Goal: Information Seeking & Learning: Learn about a topic

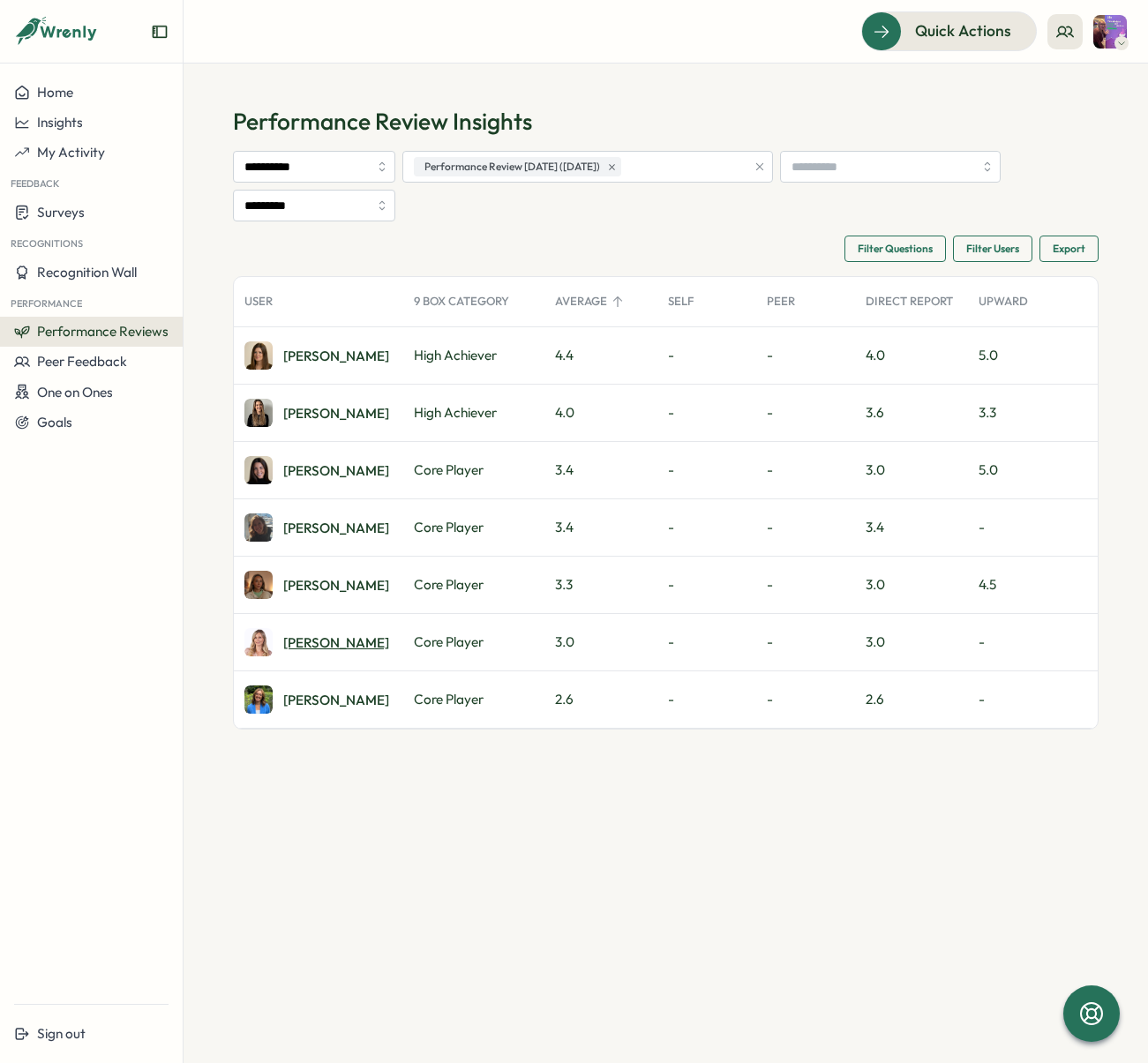
click at [306, 644] on div "[PERSON_NAME]" at bounding box center [336, 642] width 105 height 13
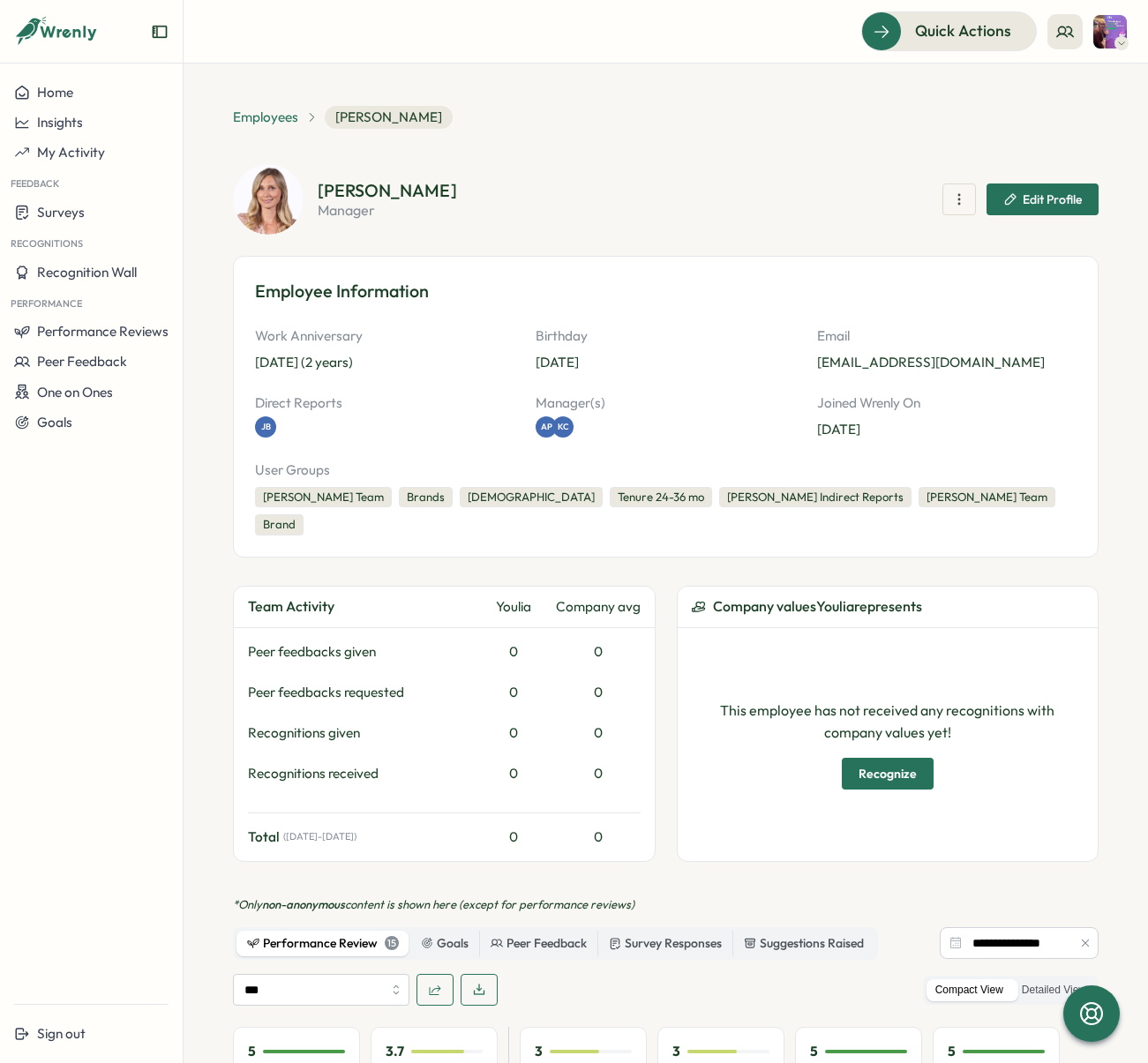
click at [274, 115] on span "Employees" at bounding box center [266, 117] width 66 height 20
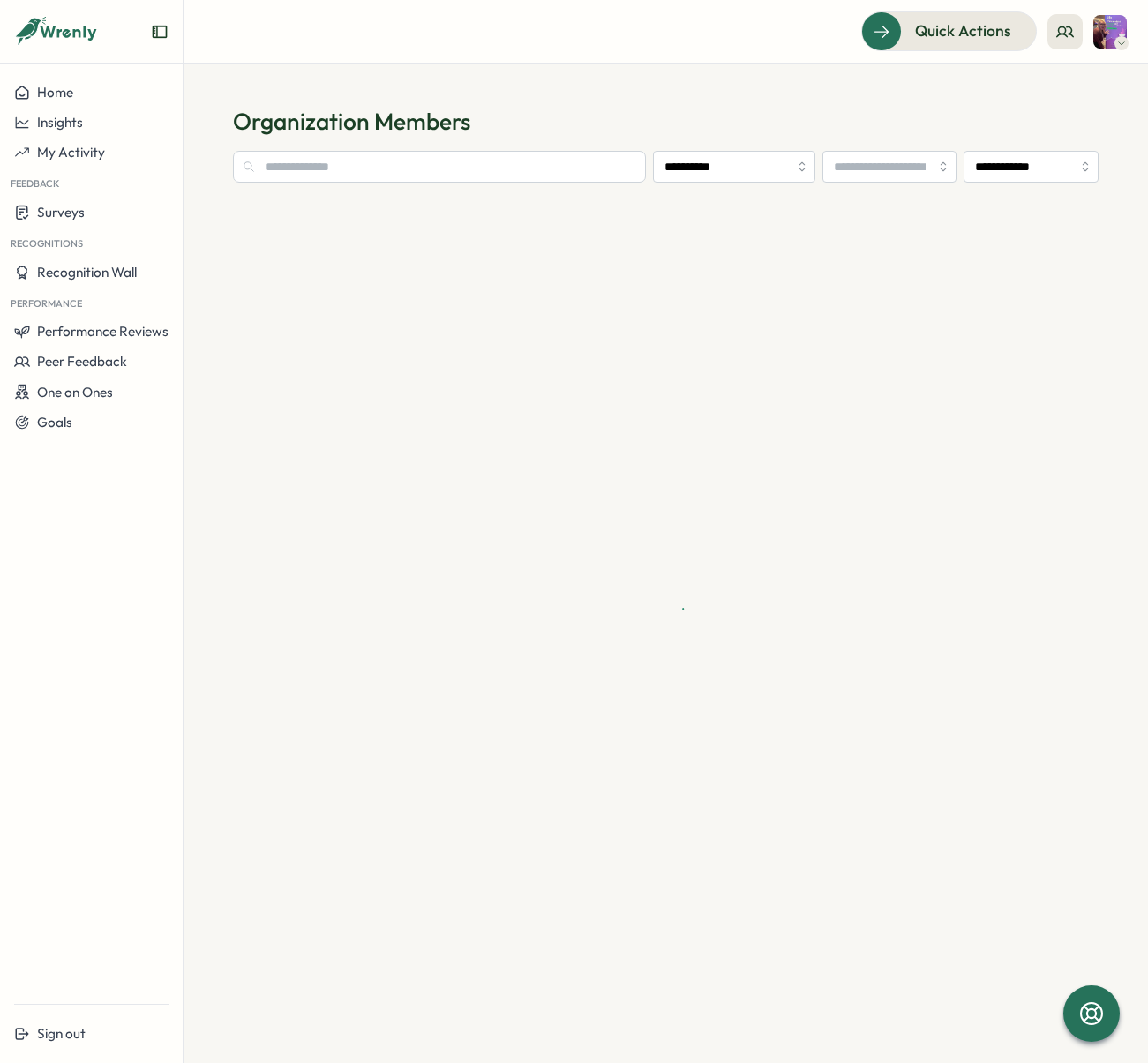
type input "**********"
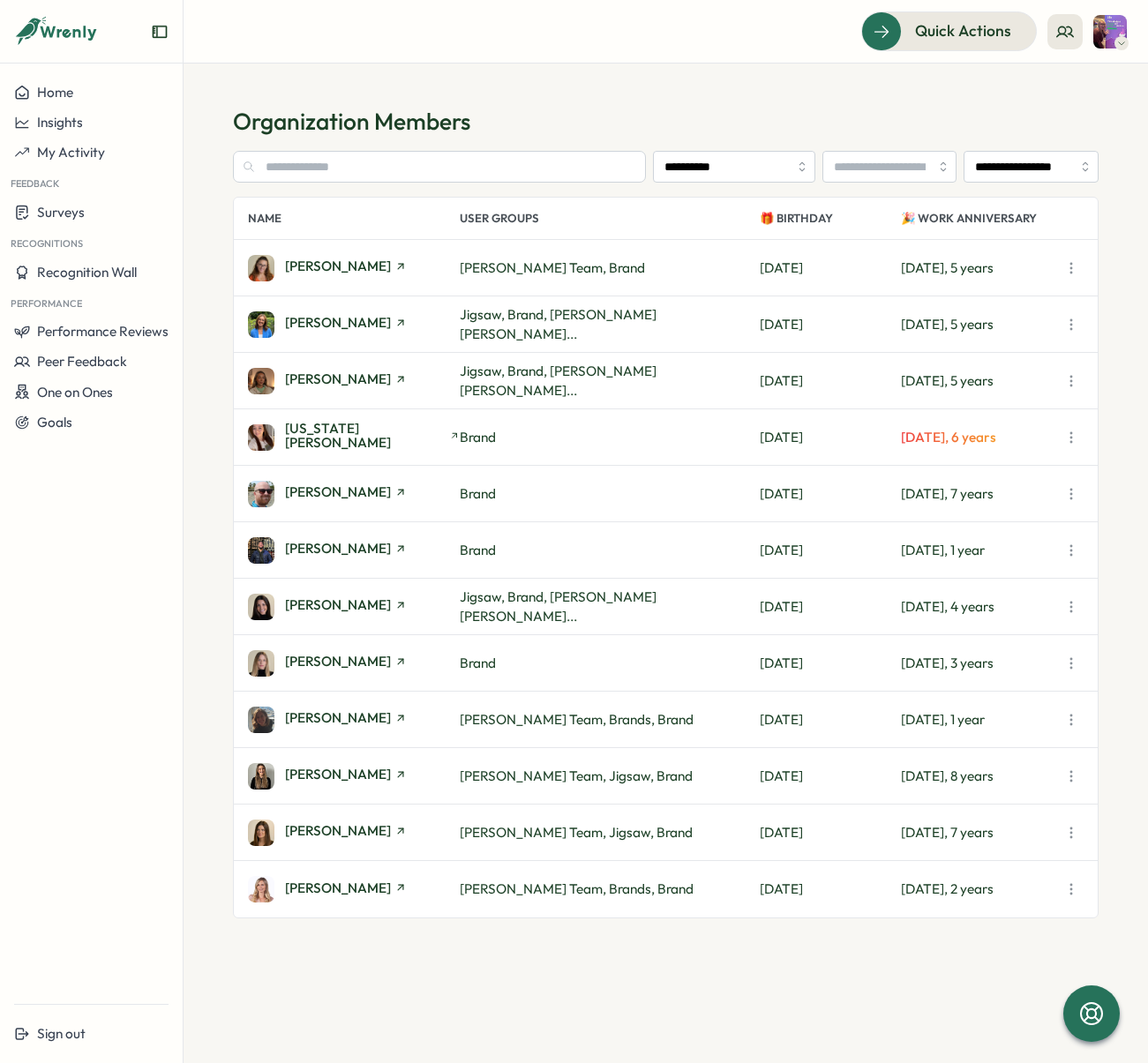
click at [332, 392] on div "[PERSON_NAME]" at bounding box center [353, 381] width 212 height 27
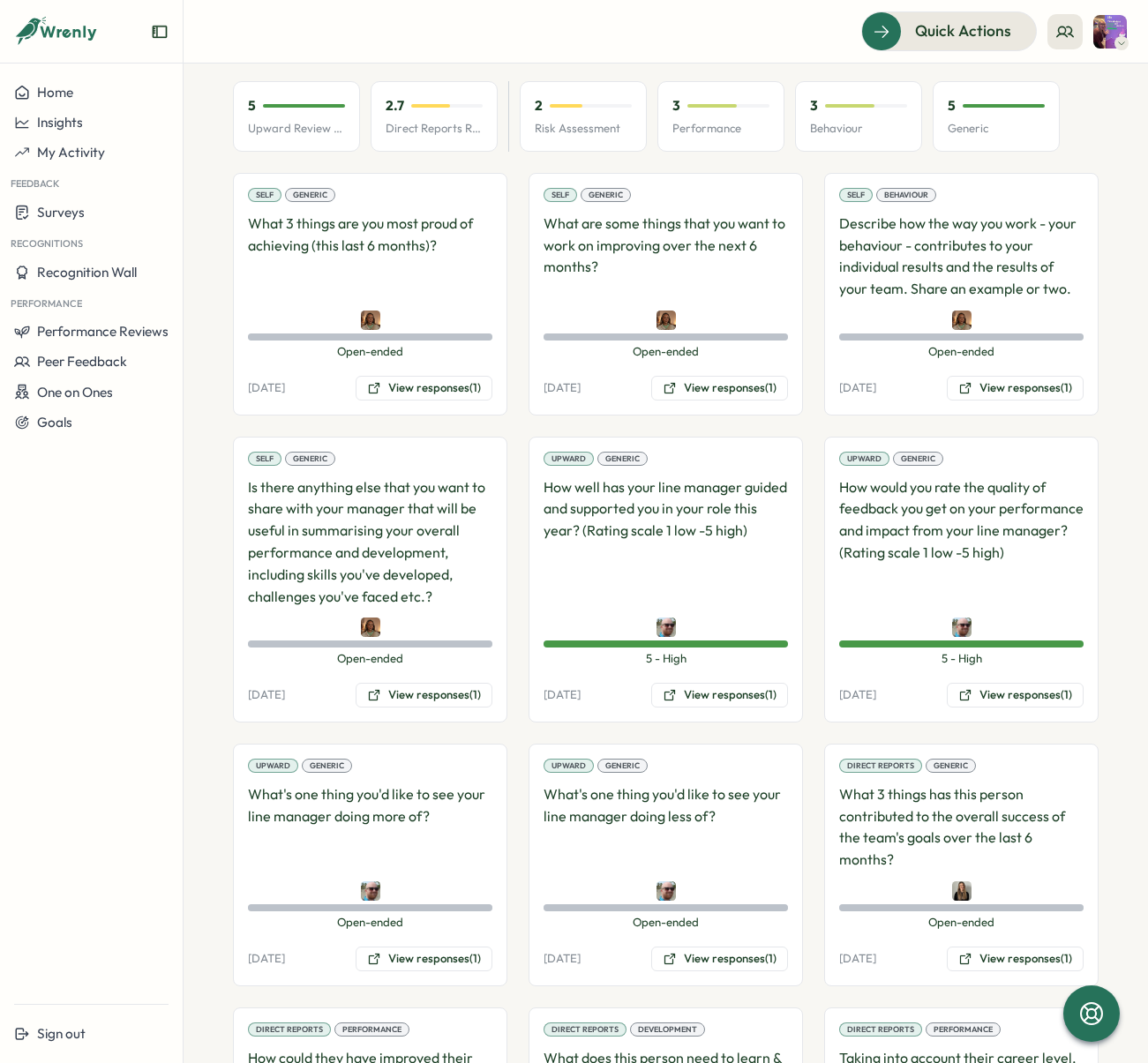
scroll to position [989, 0]
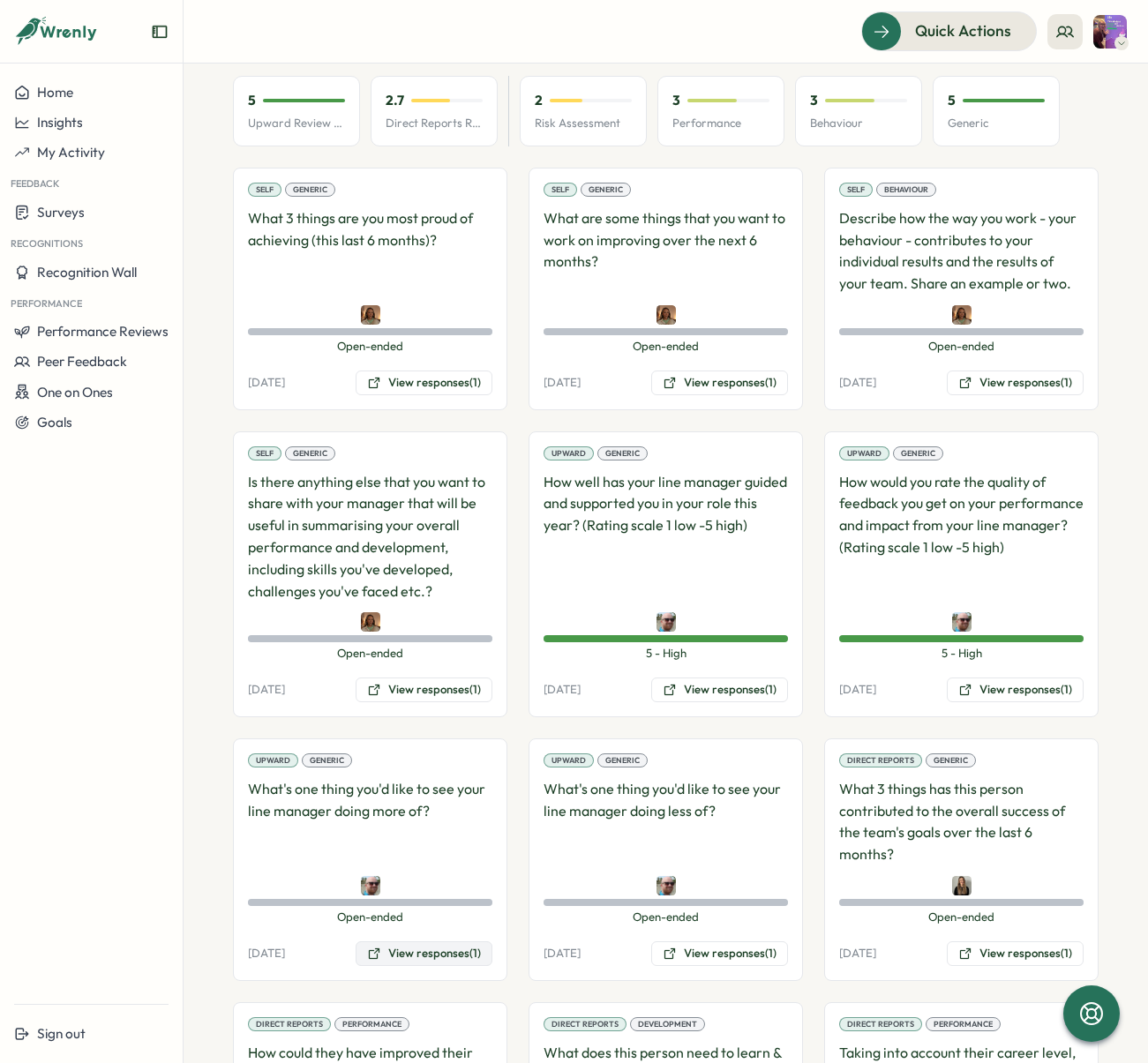
click at [442, 942] on button "View responses (1)" at bounding box center [425, 954] width 137 height 25
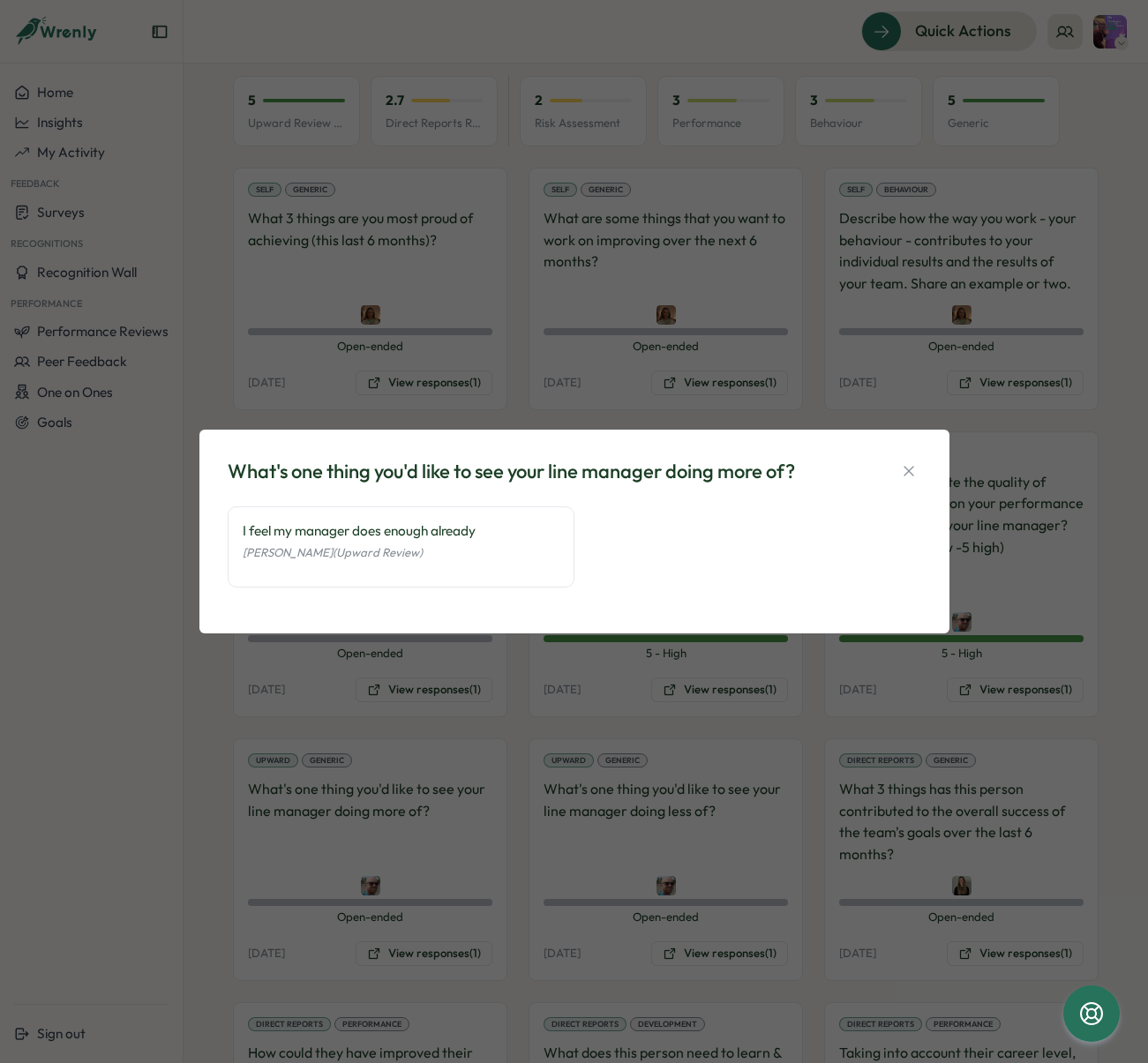
click at [725, 809] on div "What's one thing you'd like to see your line manager doing more of? I feel my m…" at bounding box center [574, 531] width 1148 height 1063
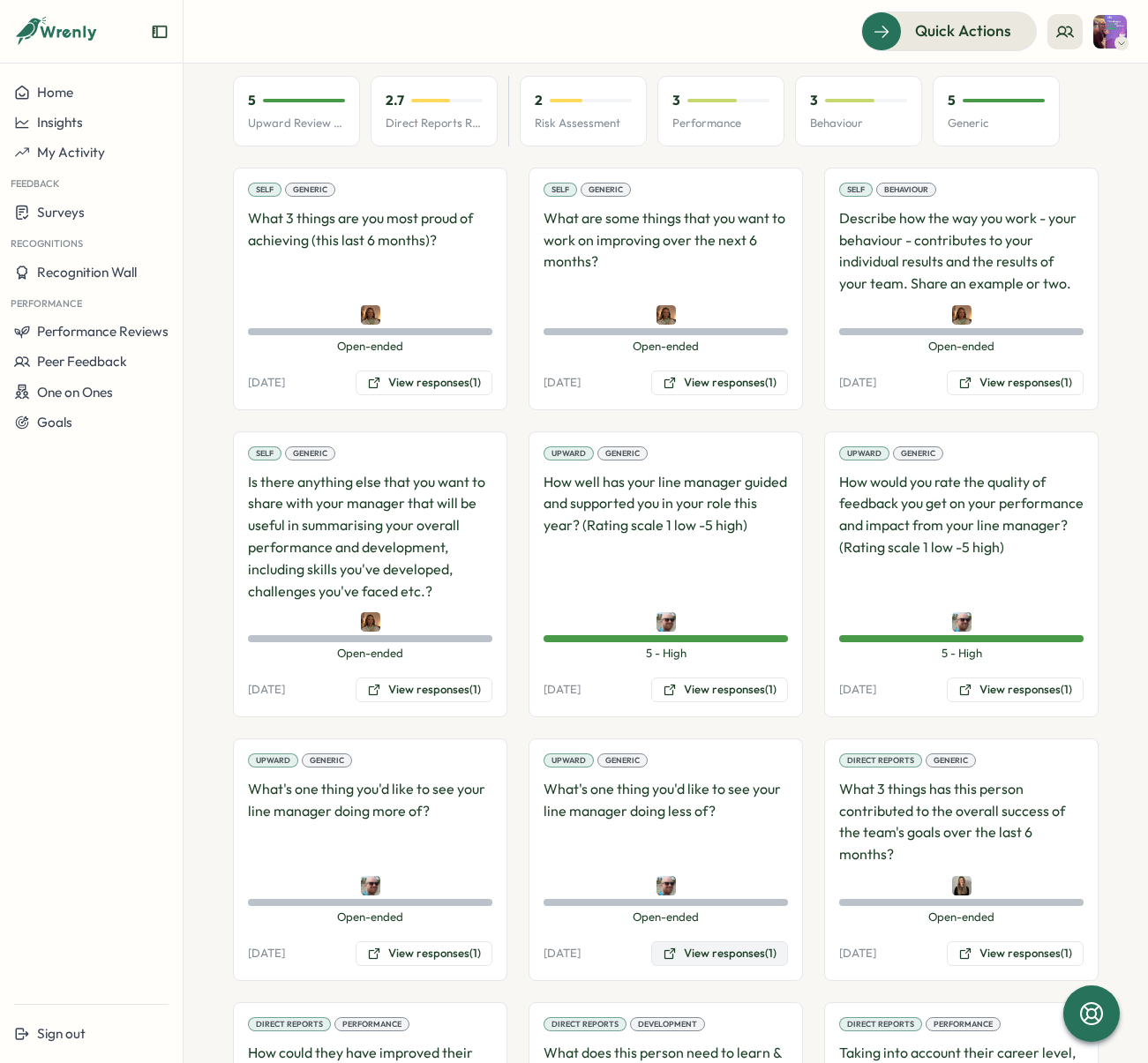
click at [744, 942] on button "View responses (1)" at bounding box center [720, 954] width 137 height 25
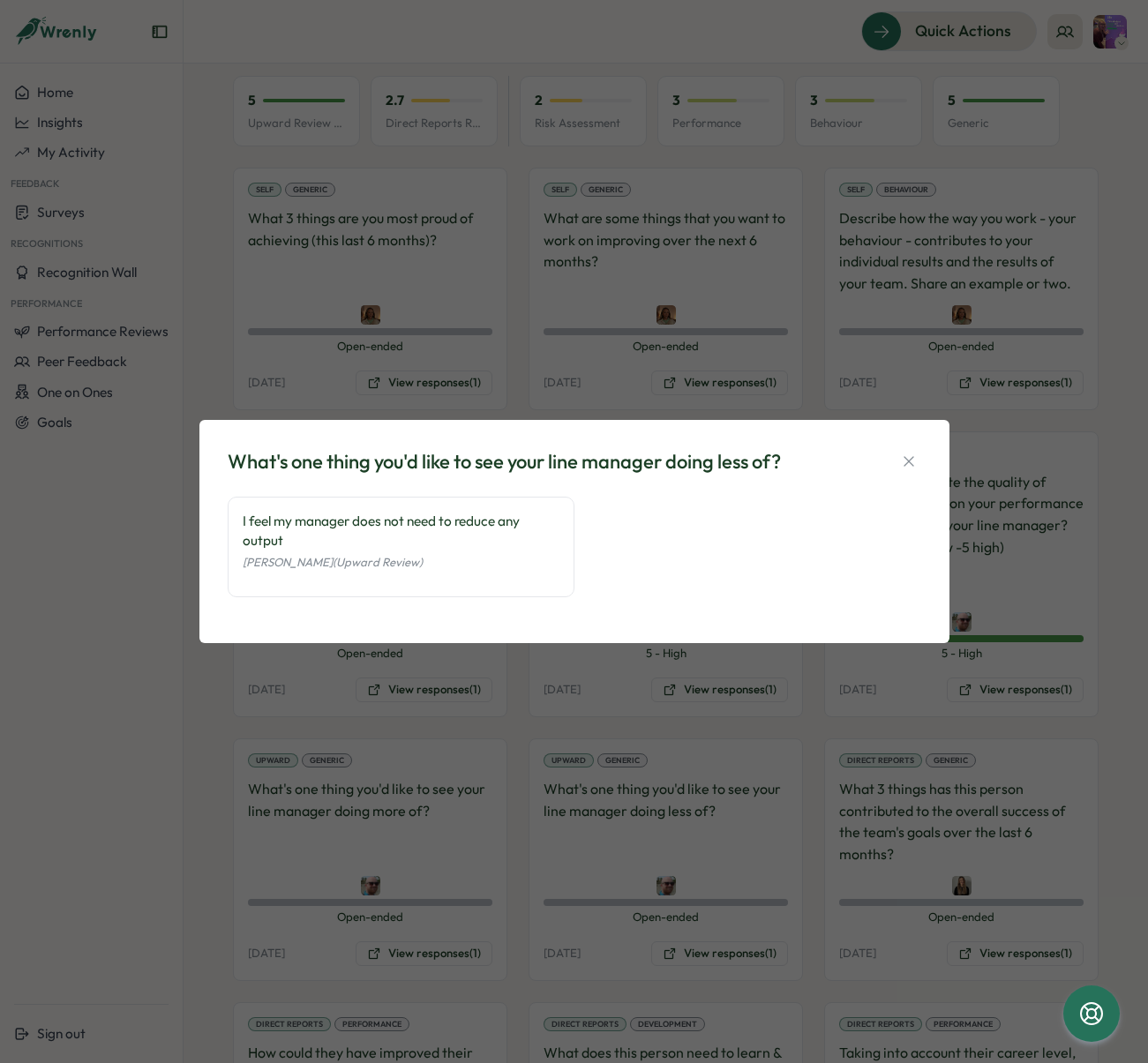
click at [700, 794] on div "What's one thing you'd like to see your line manager doing less of? I feel my m…" at bounding box center [574, 531] width 1148 height 1063
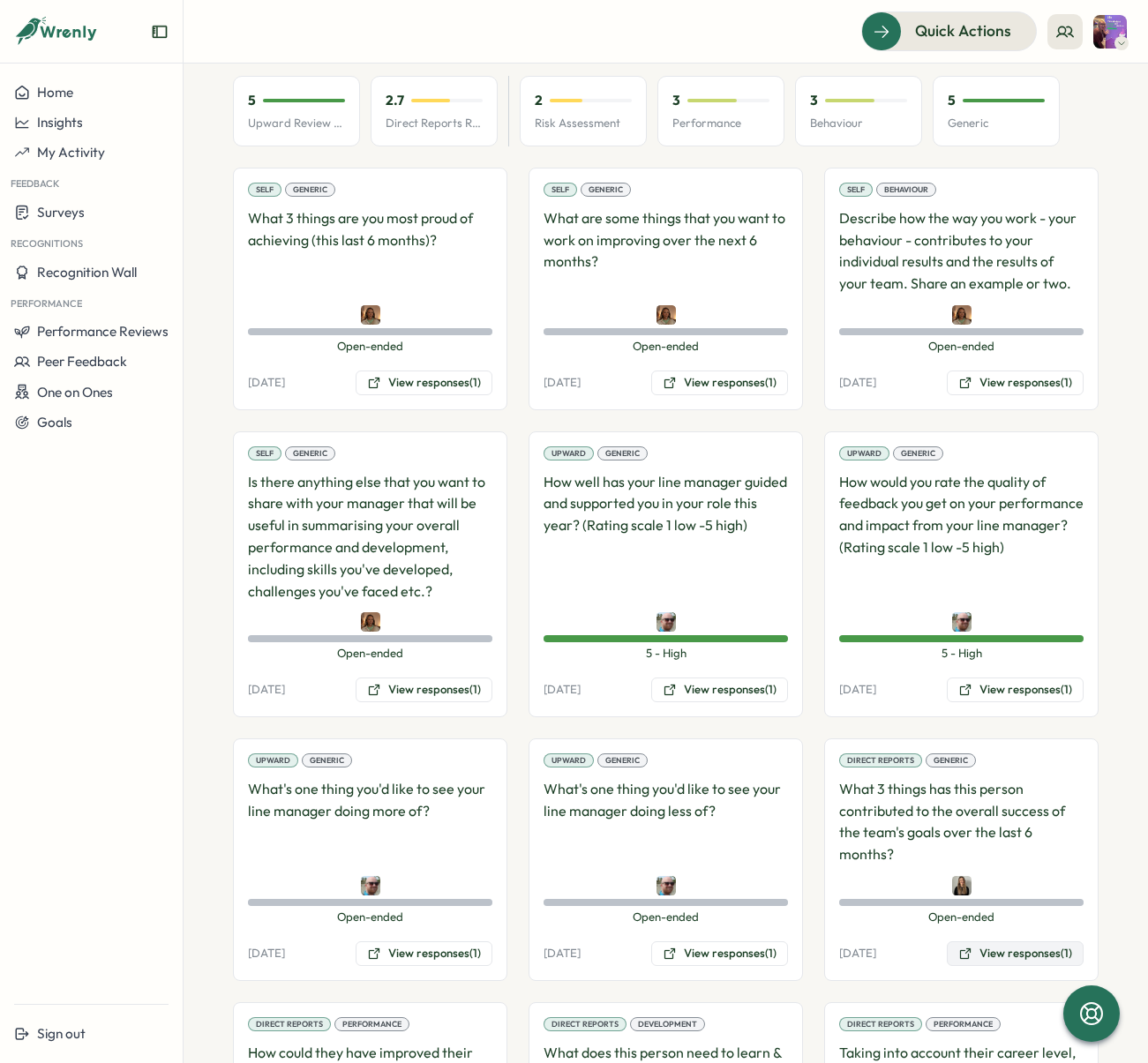
click at [988, 942] on button "View responses (1)" at bounding box center [1016, 954] width 137 height 25
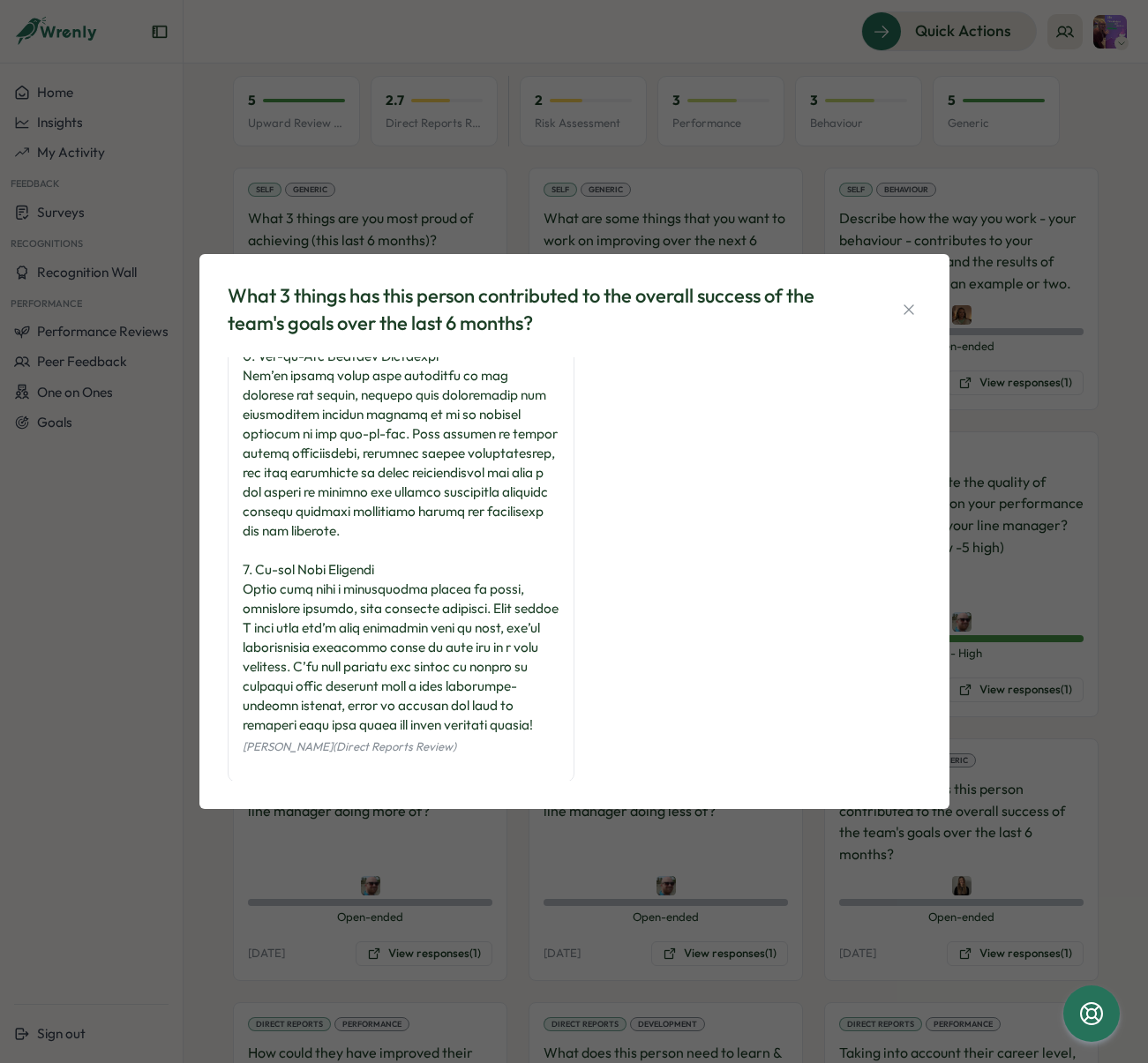
scroll to position [196, 0]
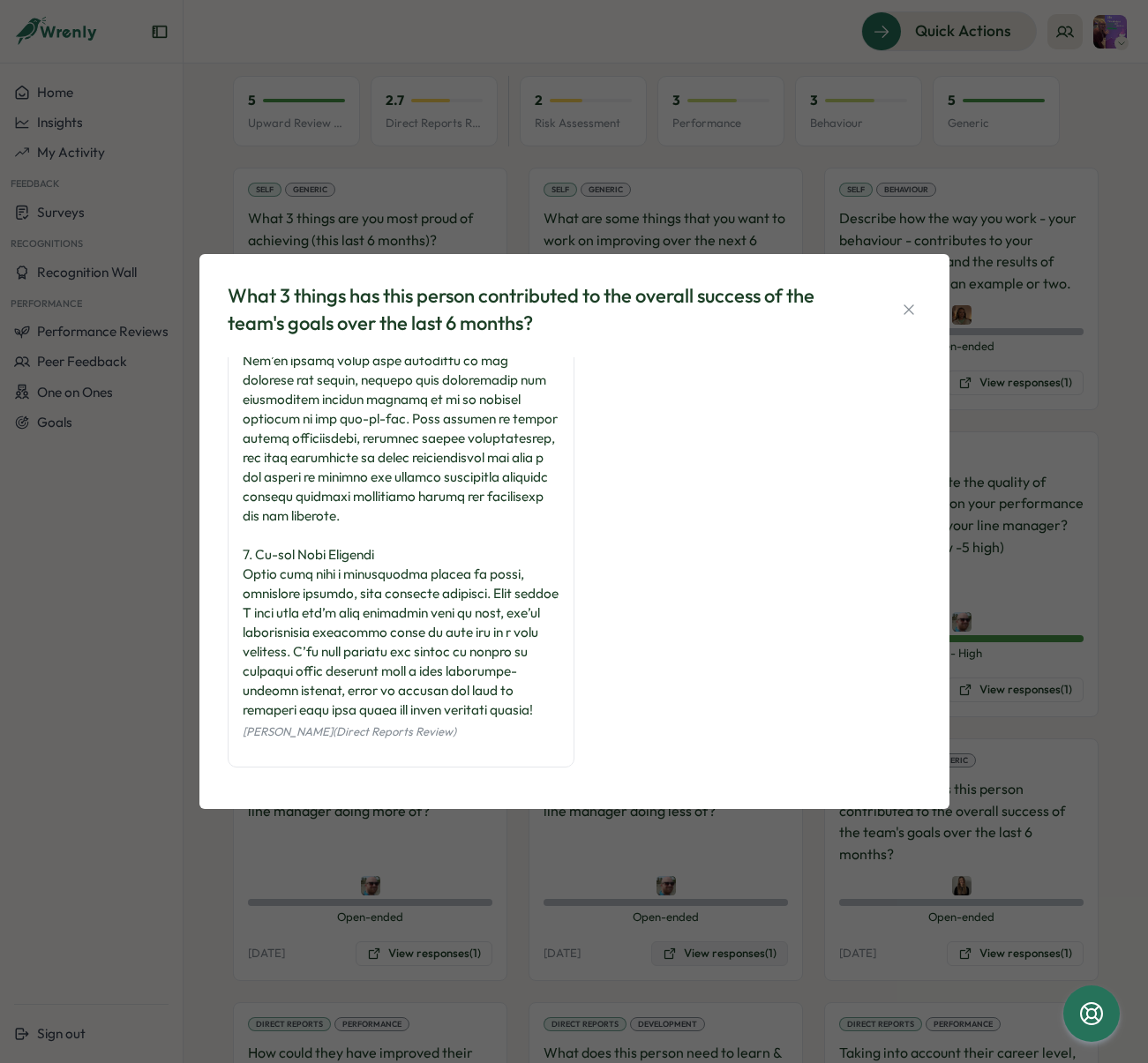
click at [680, 894] on div "What 3 things has this person contributed to the overall success of the team's …" at bounding box center [574, 531] width 1148 height 1063
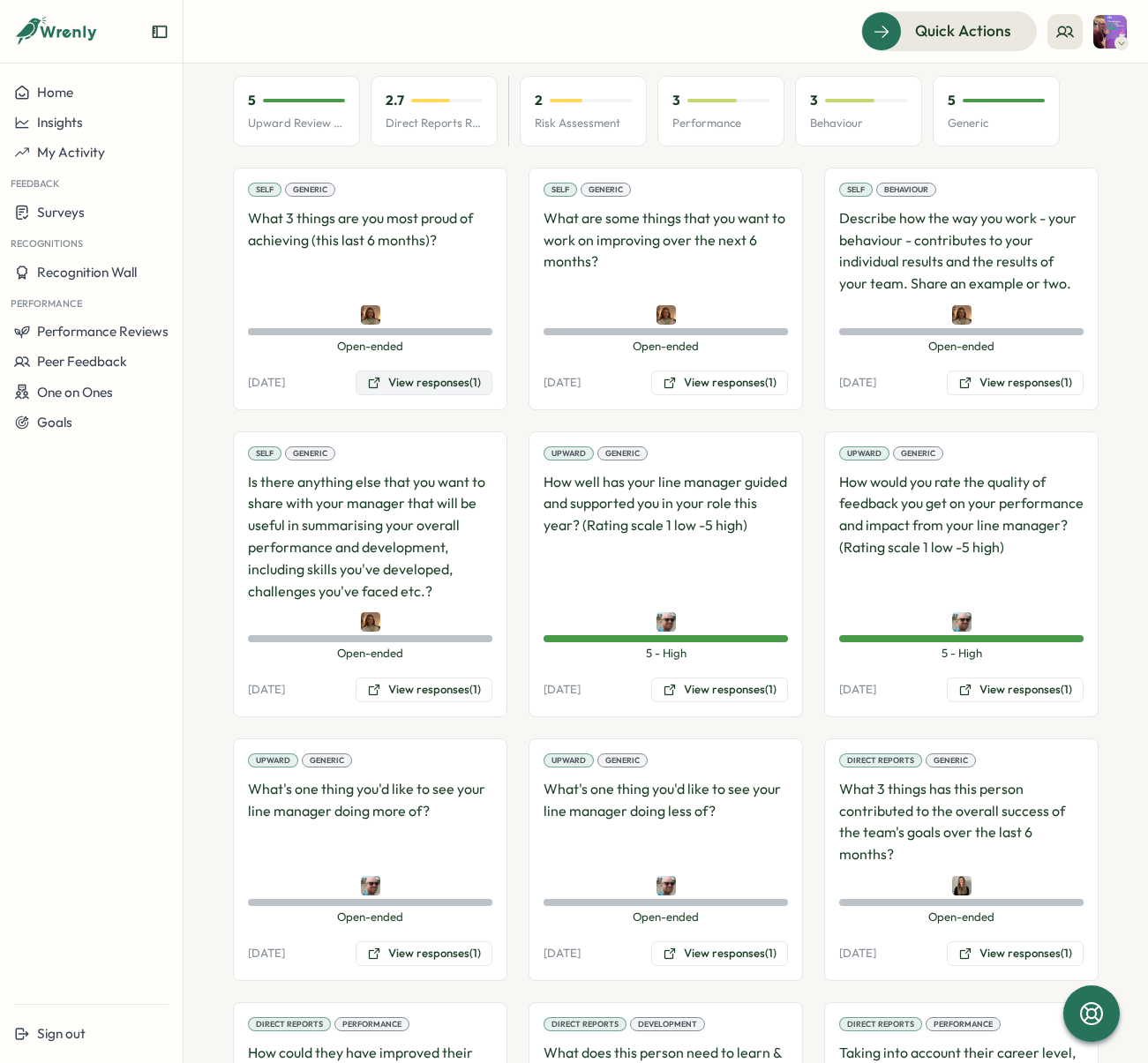
click at [435, 371] on button "View responses (1)" at bounding box center [425, 383] width 137 height 25
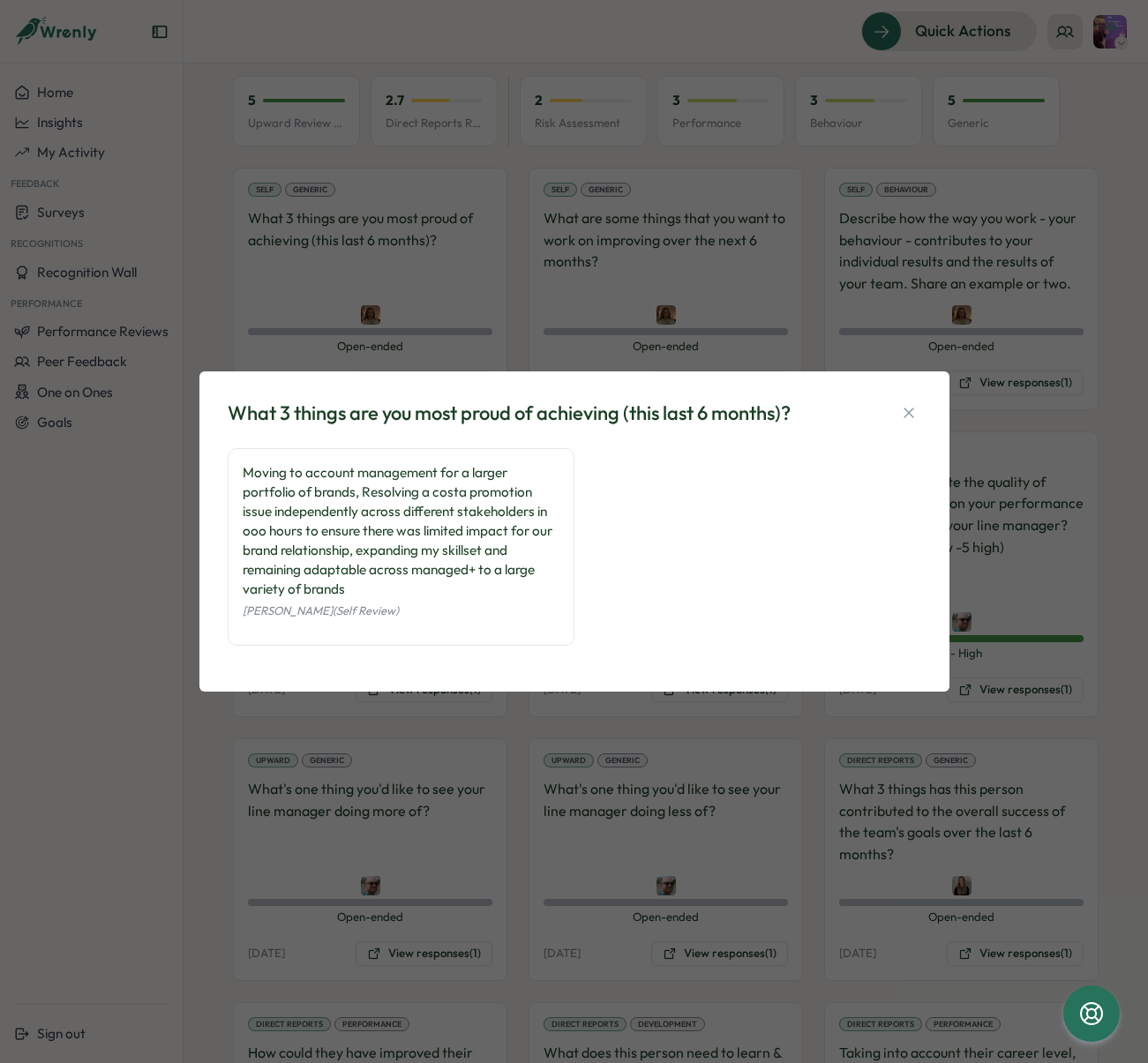
click at [609, 732] on div "What 3 things are you most proud of achieving (this last 6 months)? Moving to a…" at bounding box center [574, 531] width 1148 height 1063
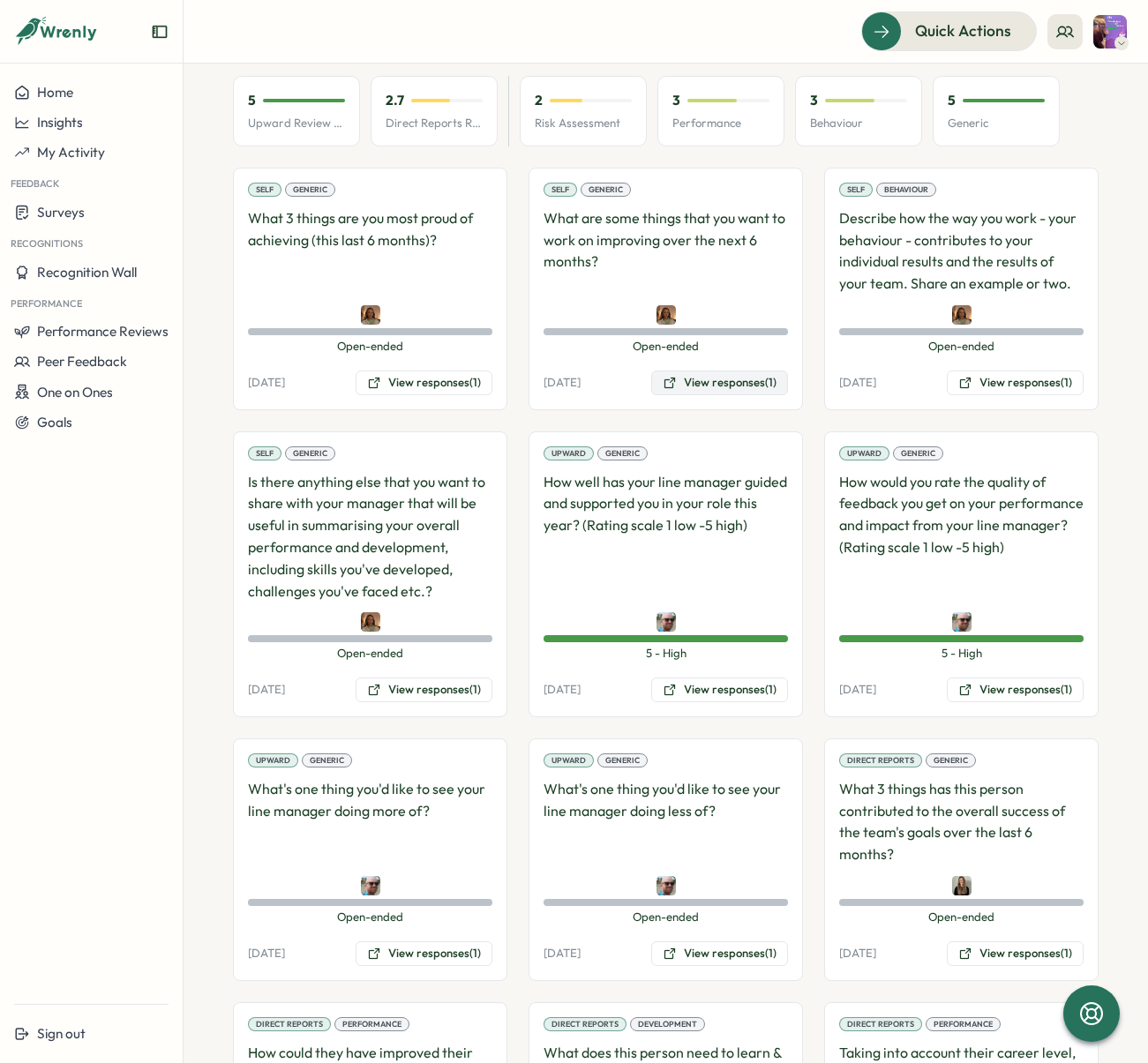
click at [708, 371] on button "View responses (1)" at bounding box center [720, 383] width 137 height 25
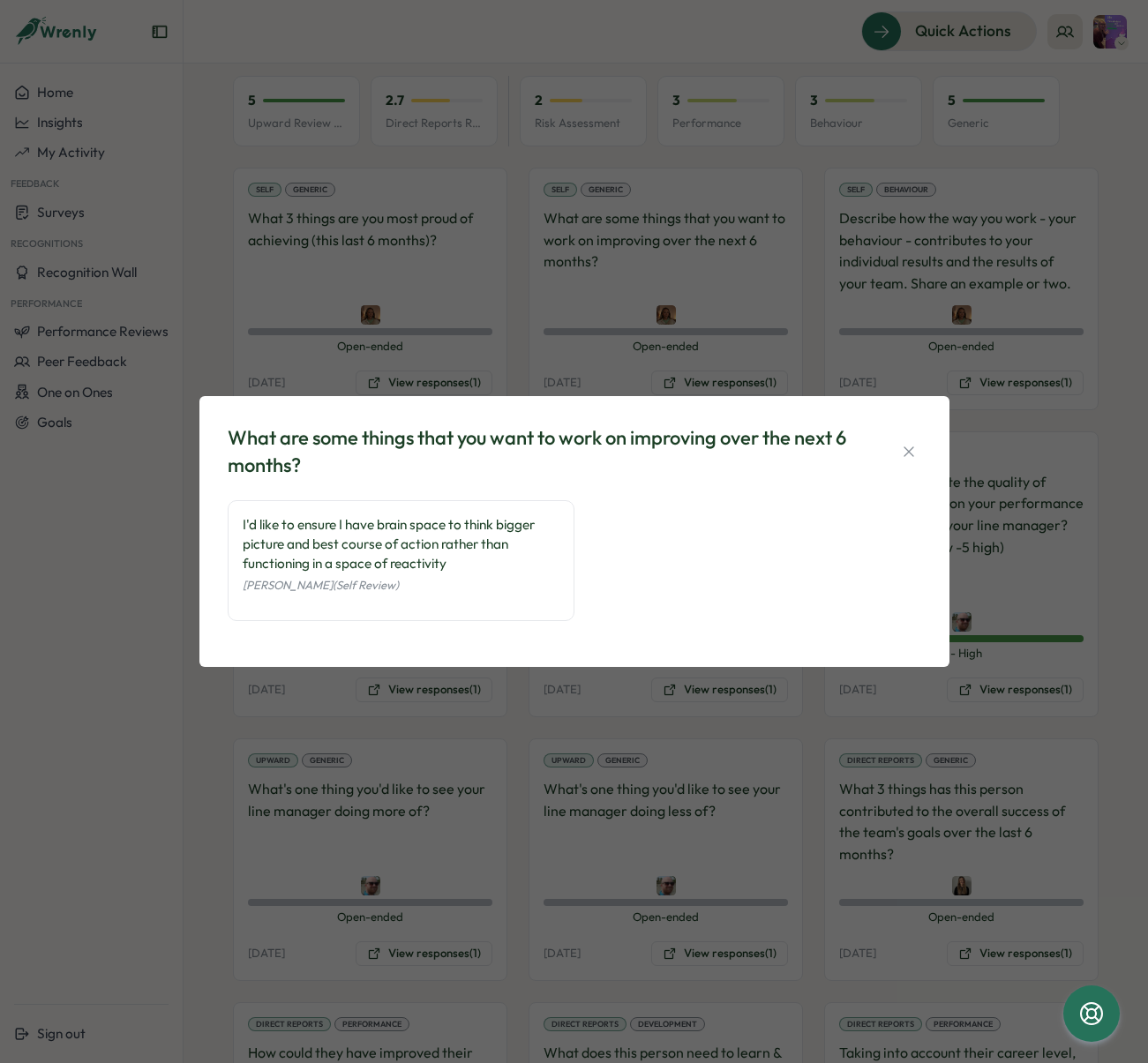
click at [704, 339] on div "What are some things that you want to work on improving over the next 6 months?…" at bounding box center [574, 531] width 1148 height 1063
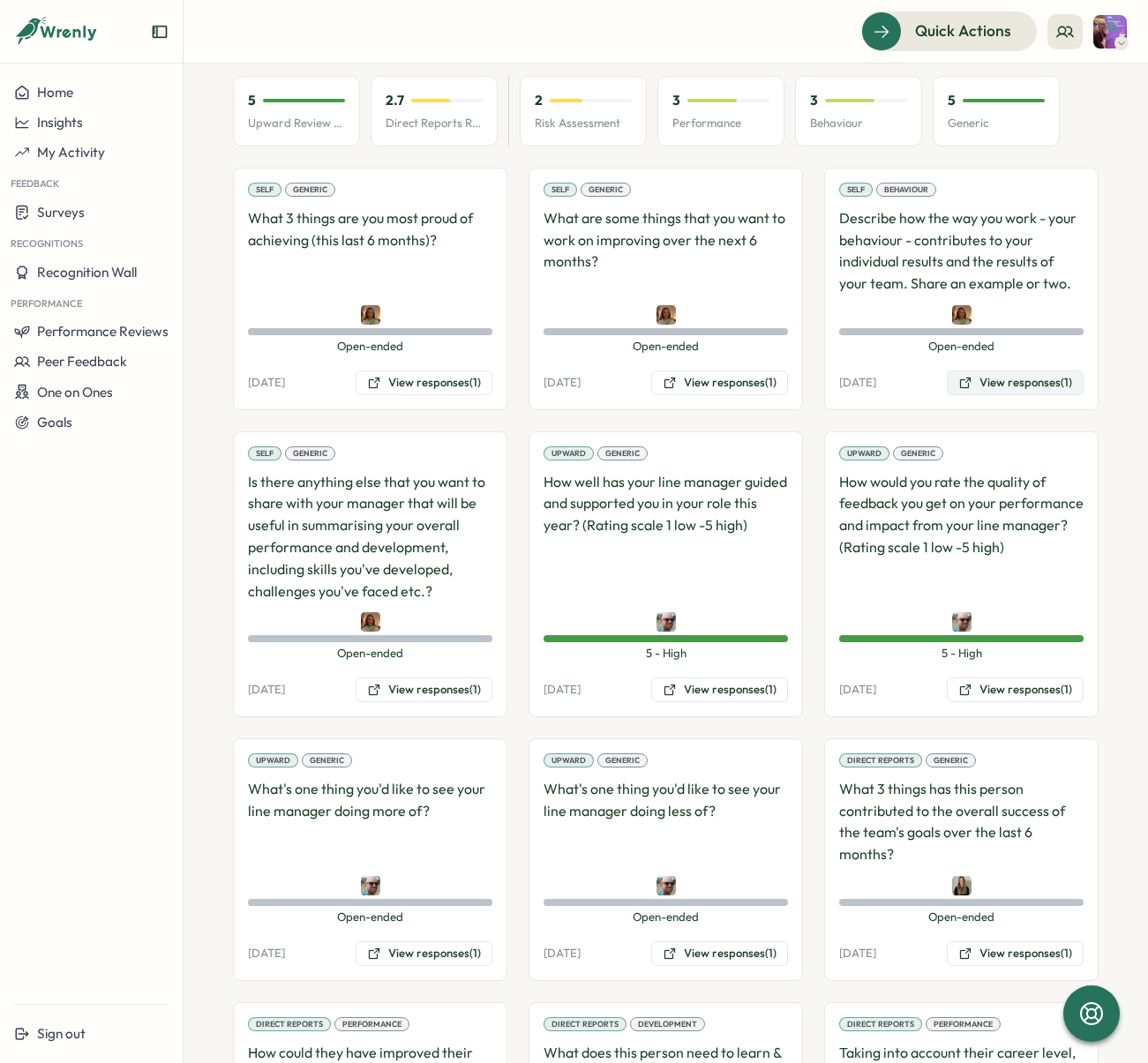
click at [1004, 371] on button "View responses (1)" at bounding box center [1016, 383] width 137 height 25
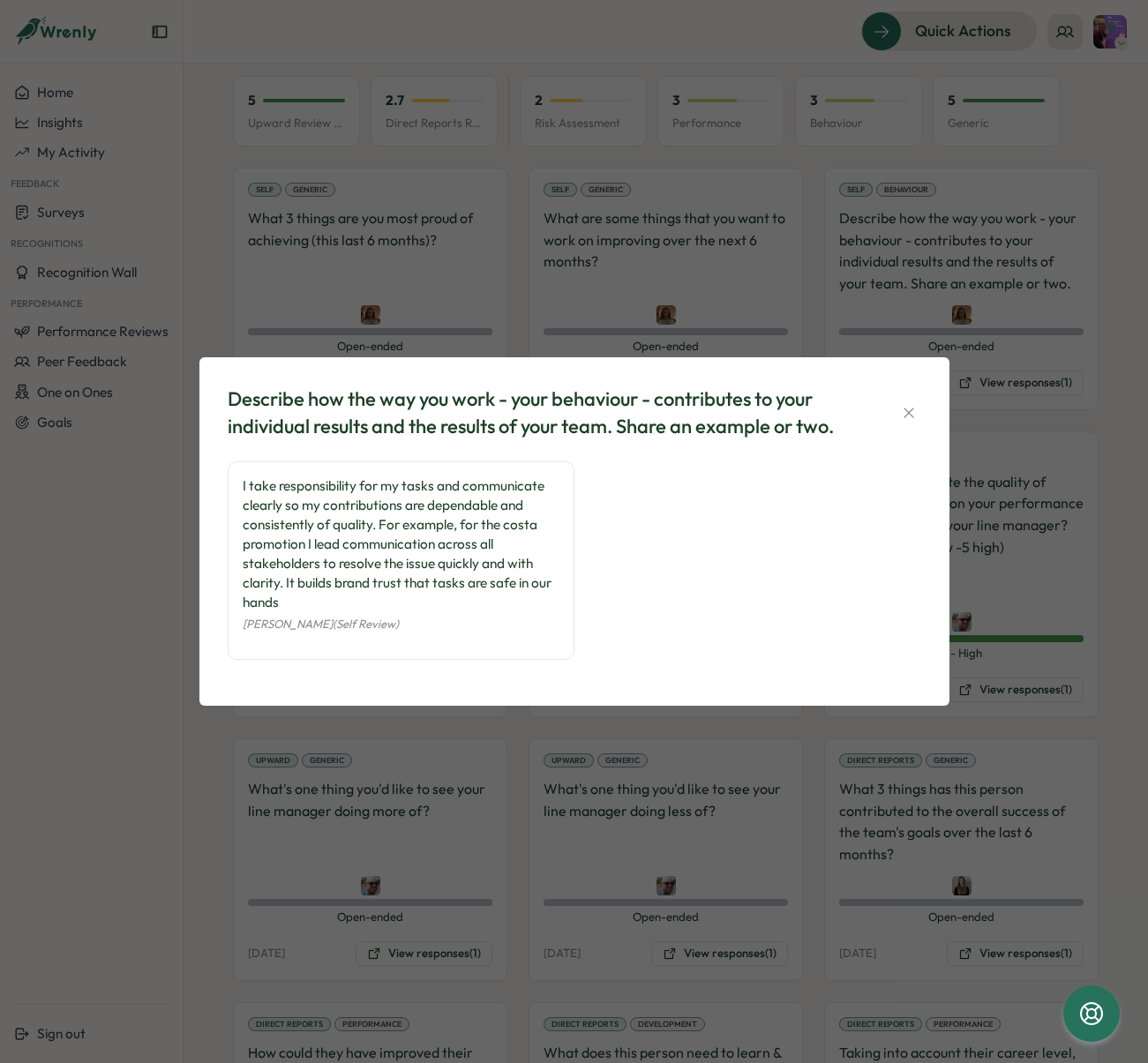
click at [700, 322] on div "Describe how the way you work - your behaviour - contributes to your individual…" at bounding box center [574, 531] width 1148 height 1063
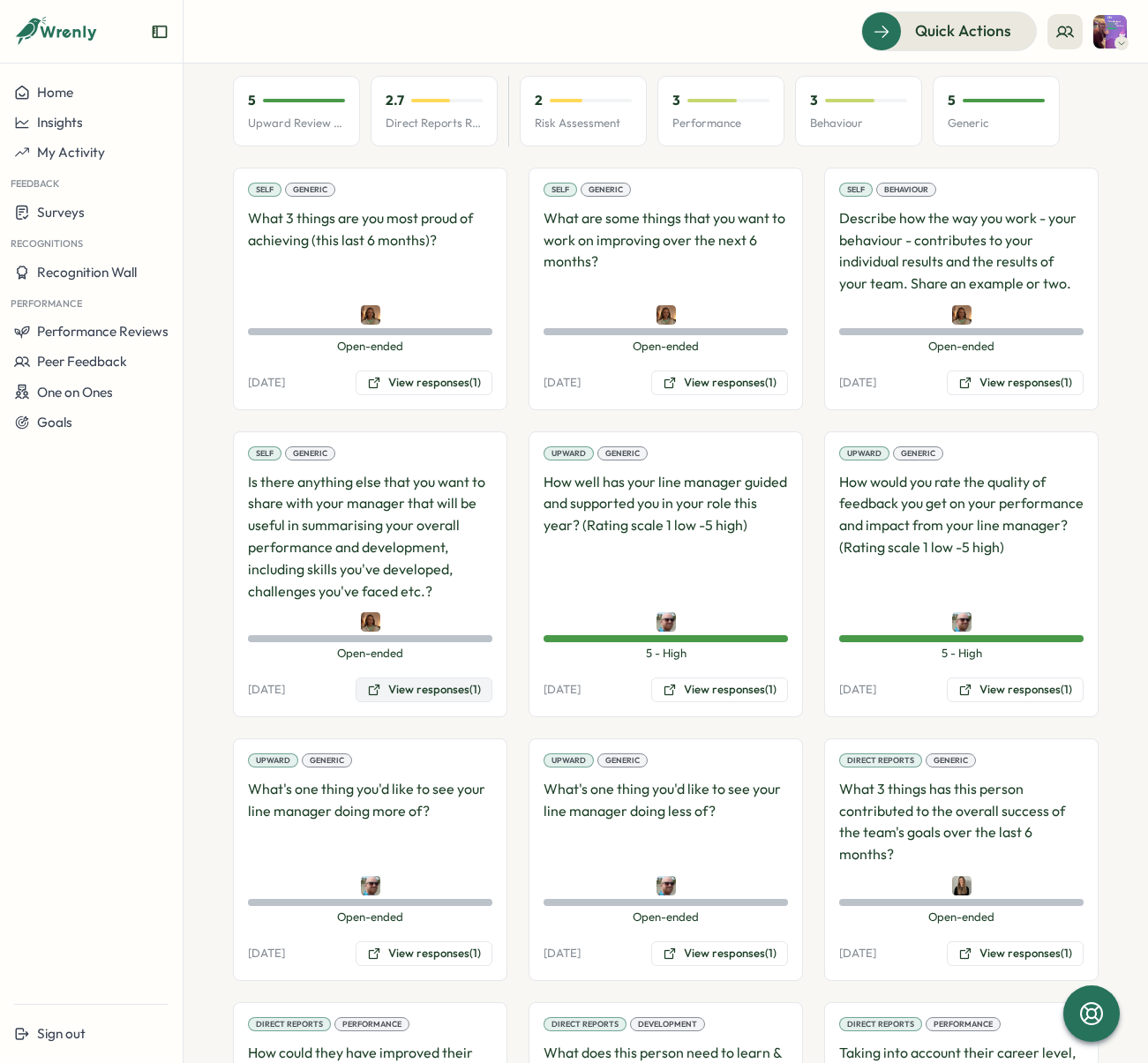
click at [454, 677] on button "View responses (1)" at bounding box center [425, 689] width 137 height 25
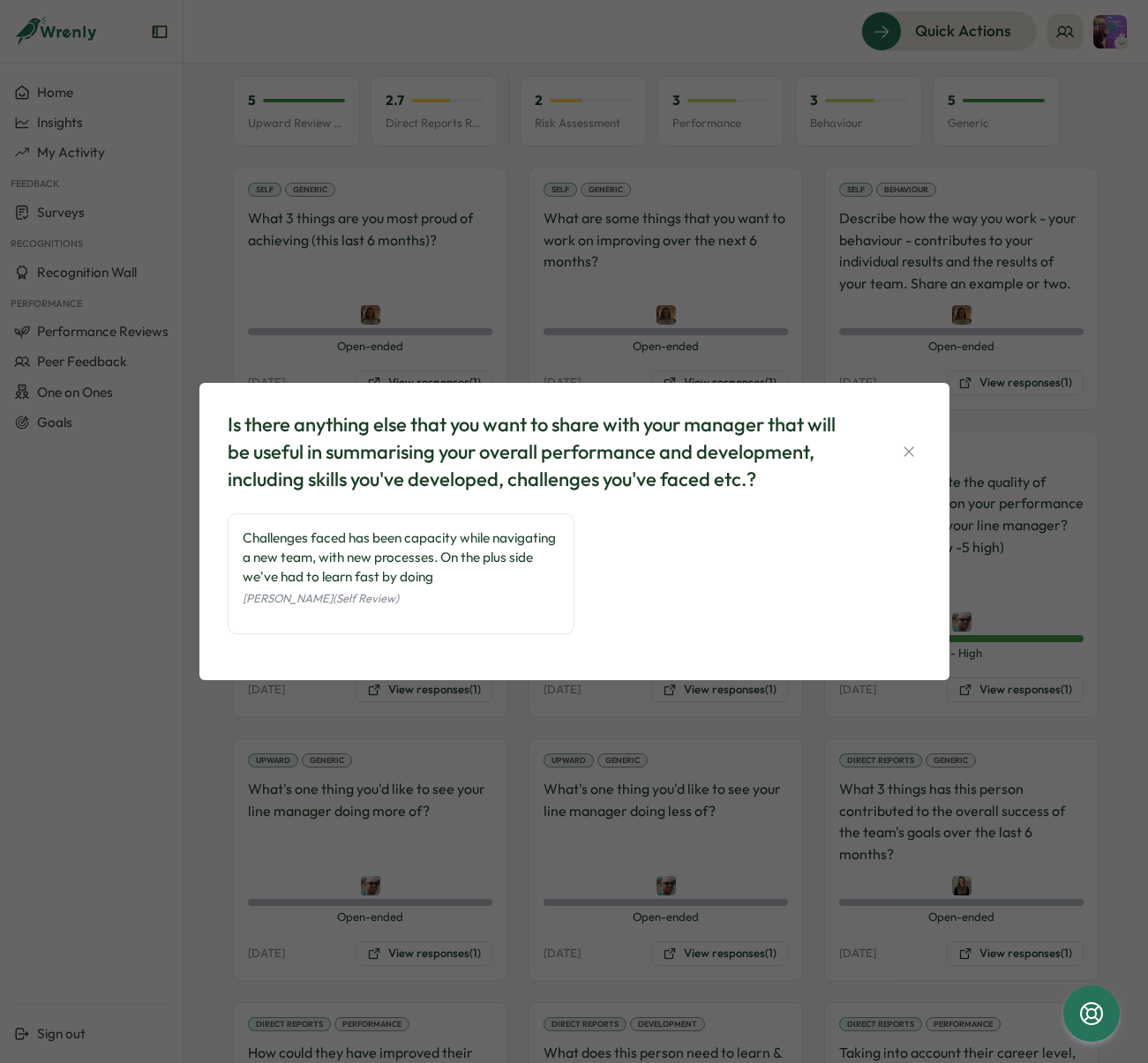
click at [473, 324] on div "Is there anything else that you want to share with your manager that will be us…" at bounding box center [574, 531] width 1148 height 1063
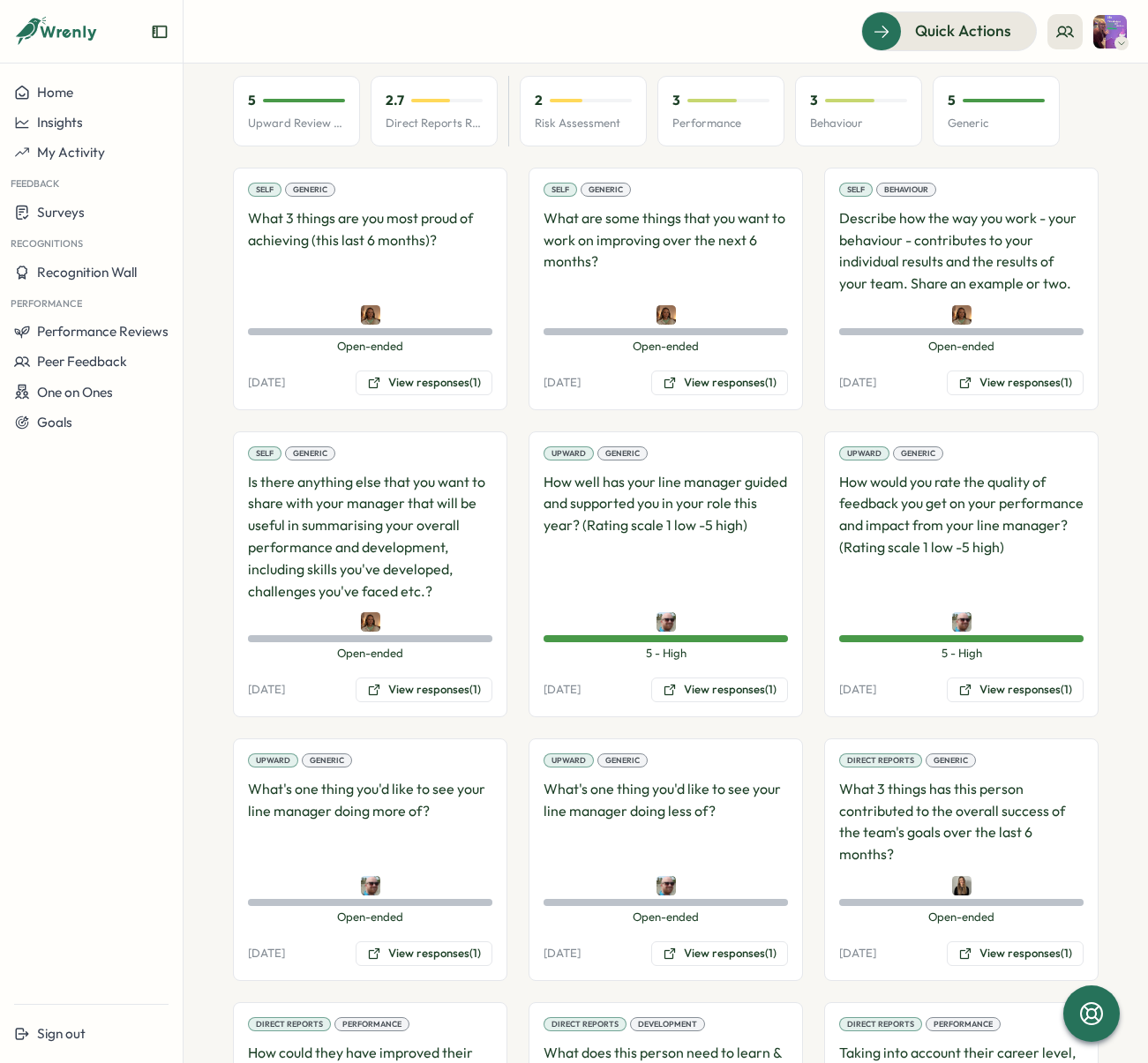
scroll to position [0, 0]
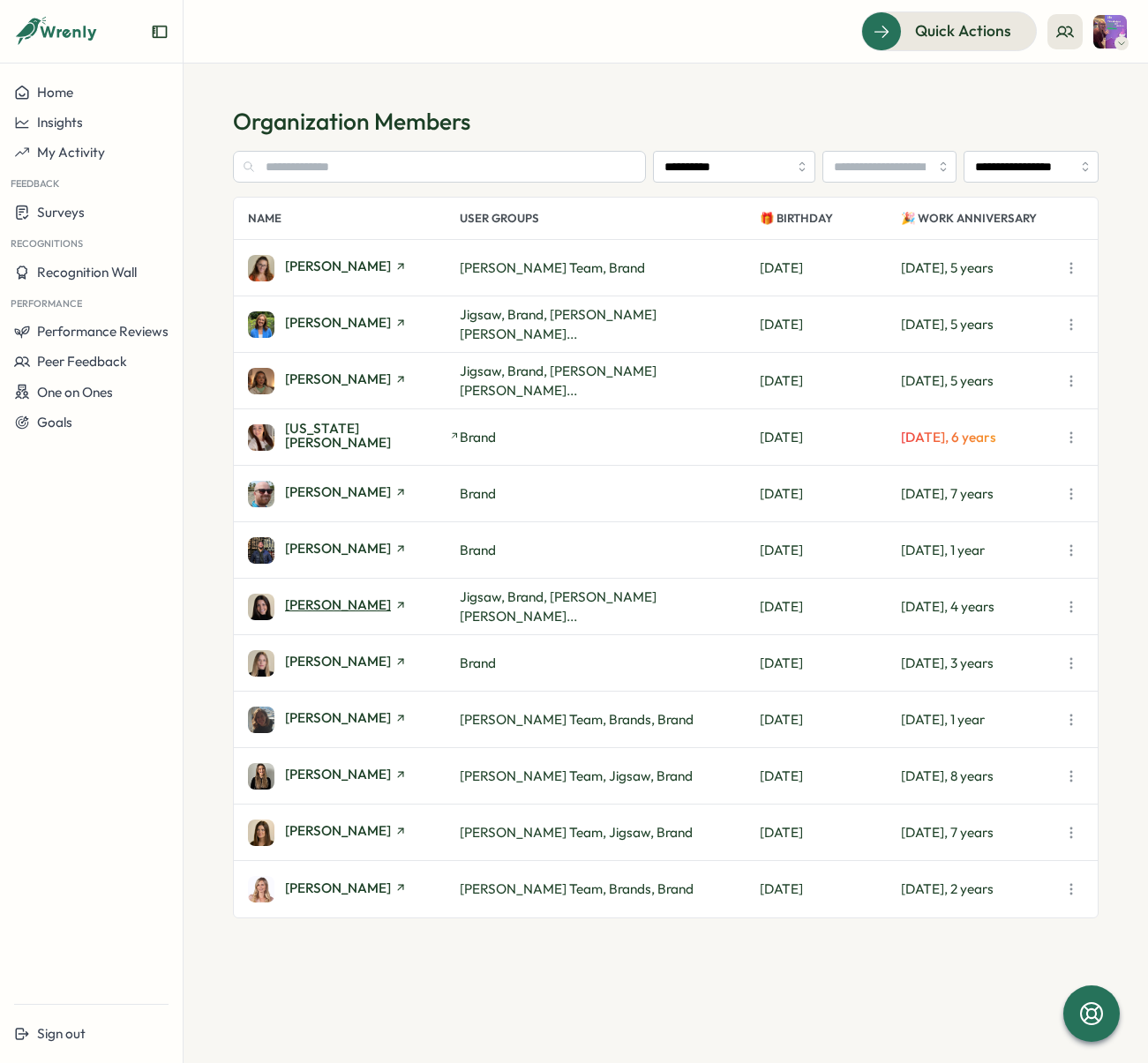
click at [373, 612] on span "[PERSON_NAME]" at bounding box center [338, 604] width 105 height 13
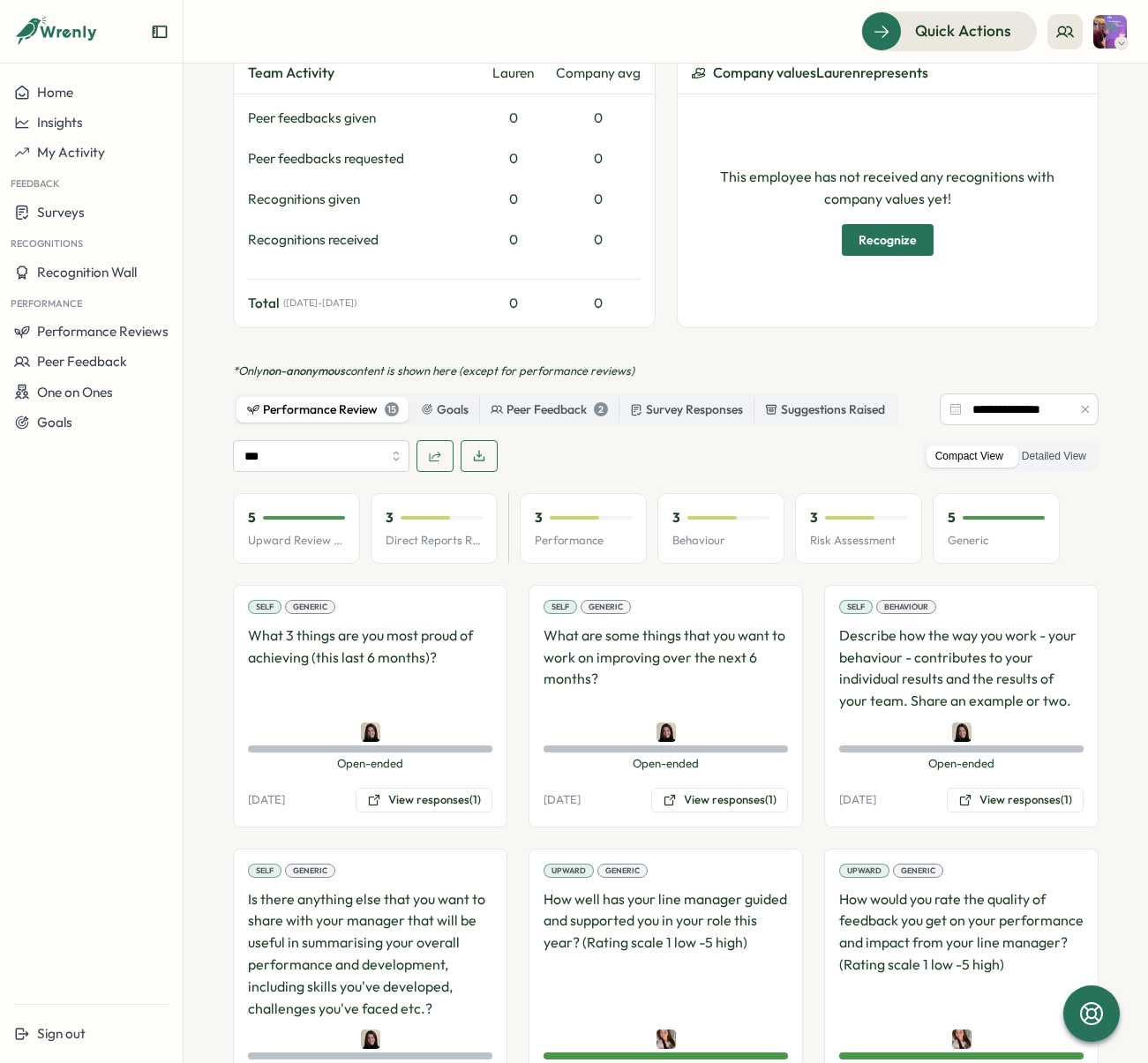
scroll to position [554, 0]
click at [458, 787] on button "View responses (1)" at bounding box center [425, 798] width 137 height 25
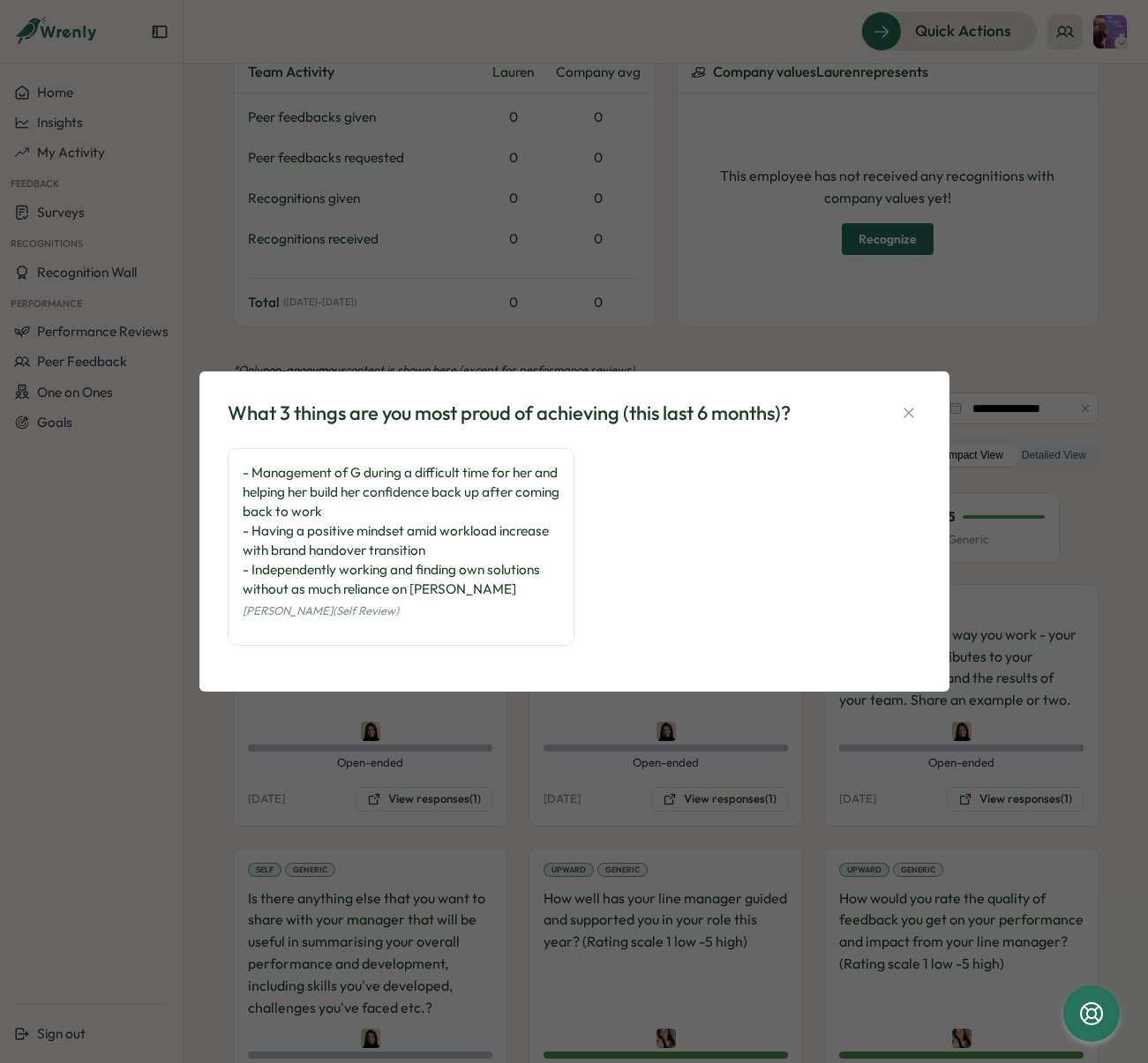
click at [503, 762] on div "What 3 things are you most proud of achieving (this last 6 months)? - Managemen…" at bounding box center [574, 531] width 1148 height 1063
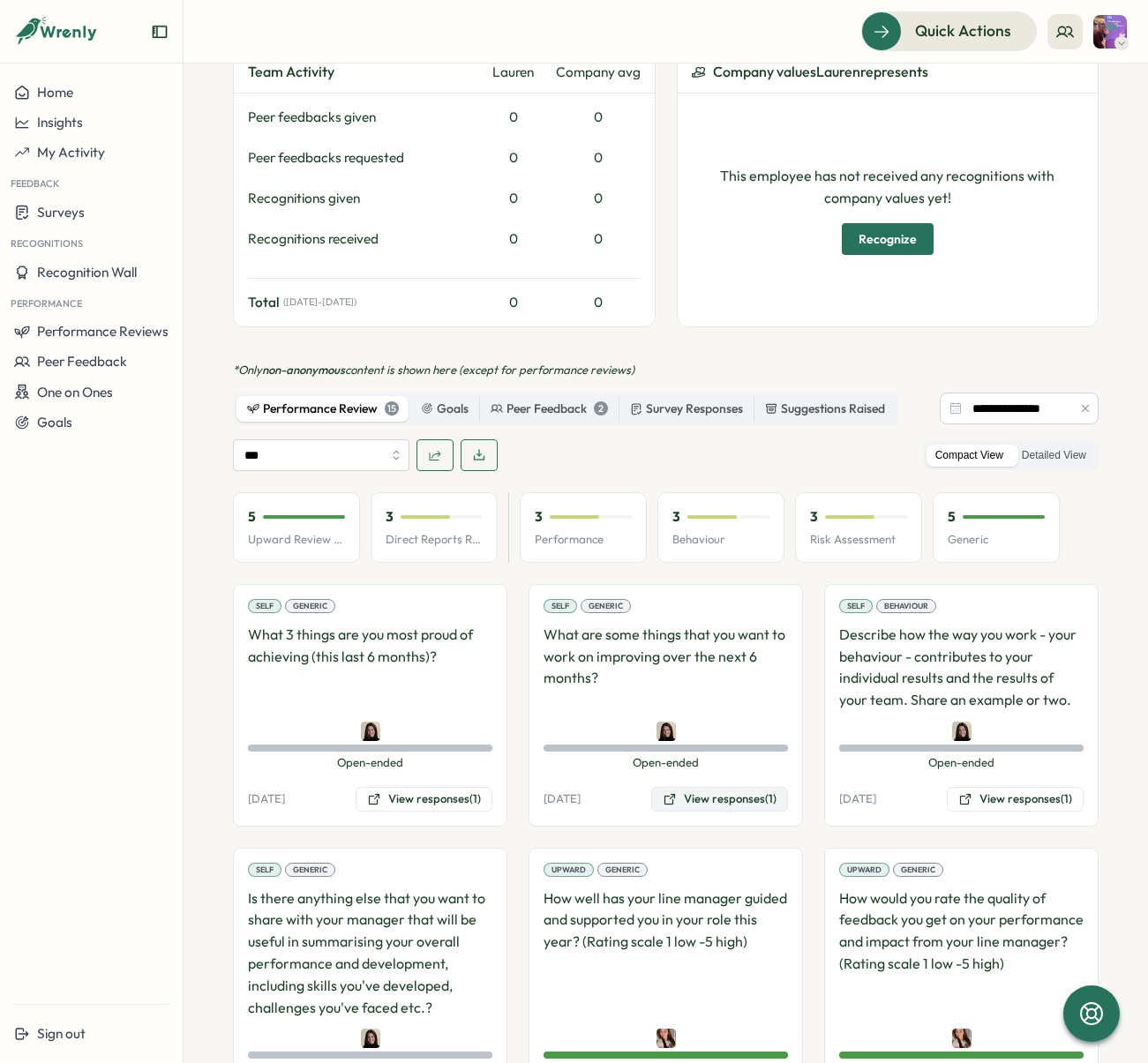
click at [711, 787] on button "View responses (1)" at bounding box center [720, 798] width 137 height 25
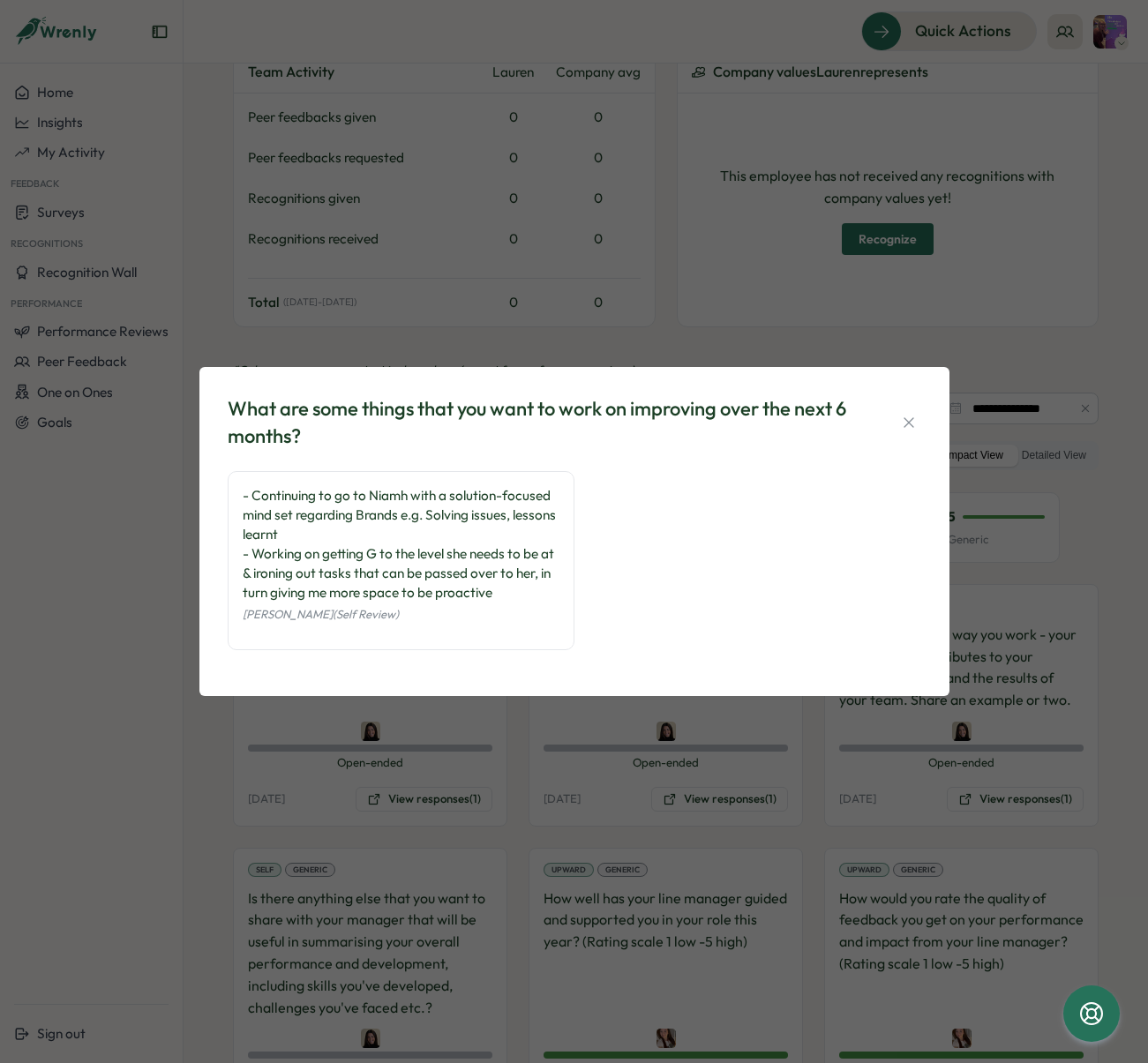
click at [590, 723] on div "What are some things that you want to work on improving over the next 6 months?…" at bounding box center [574, 531] width 1148 height 1063
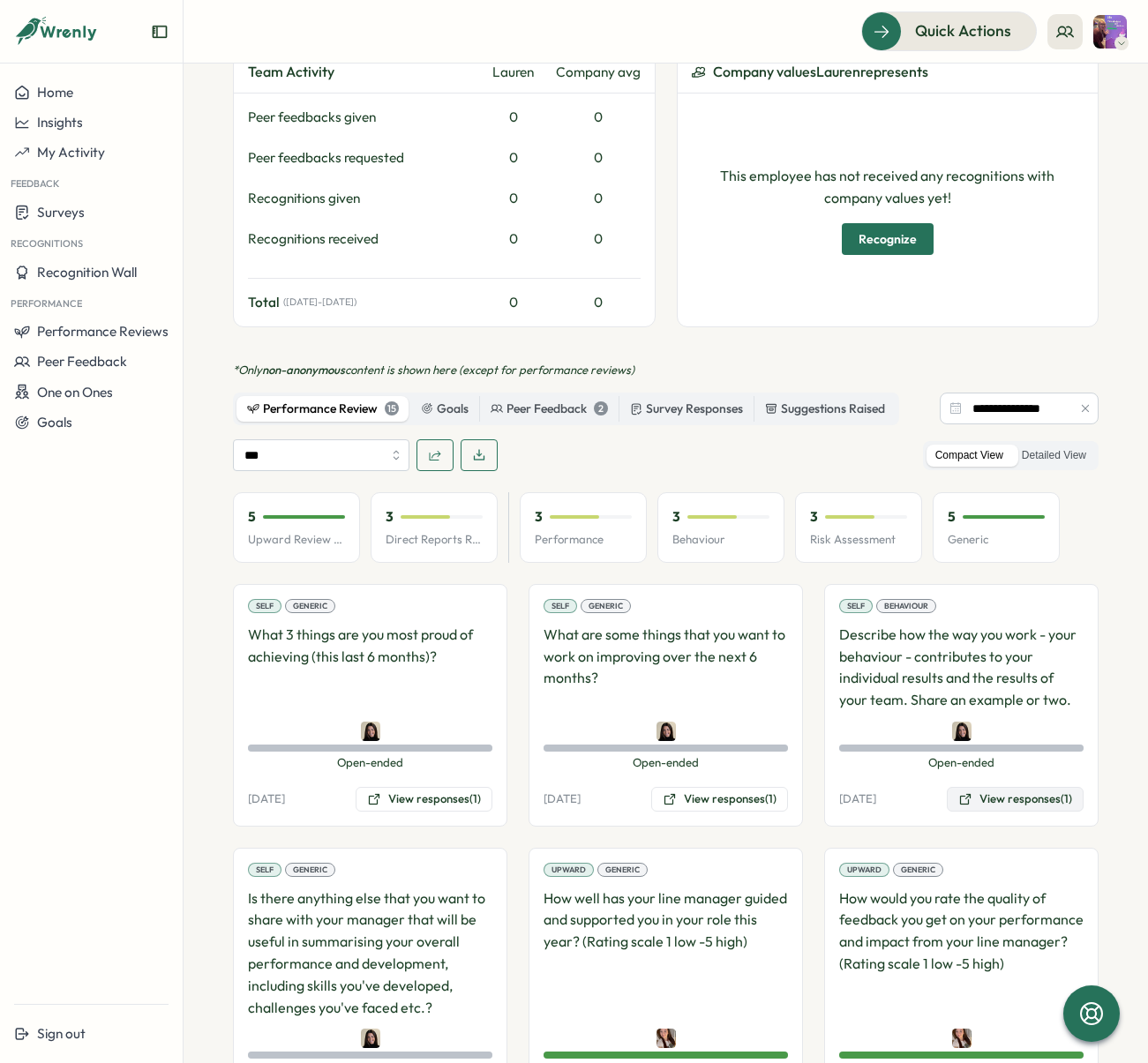
click at [989, 787] on button "View responses (1)" at bounding box center [1016, 798] width 137 height 25
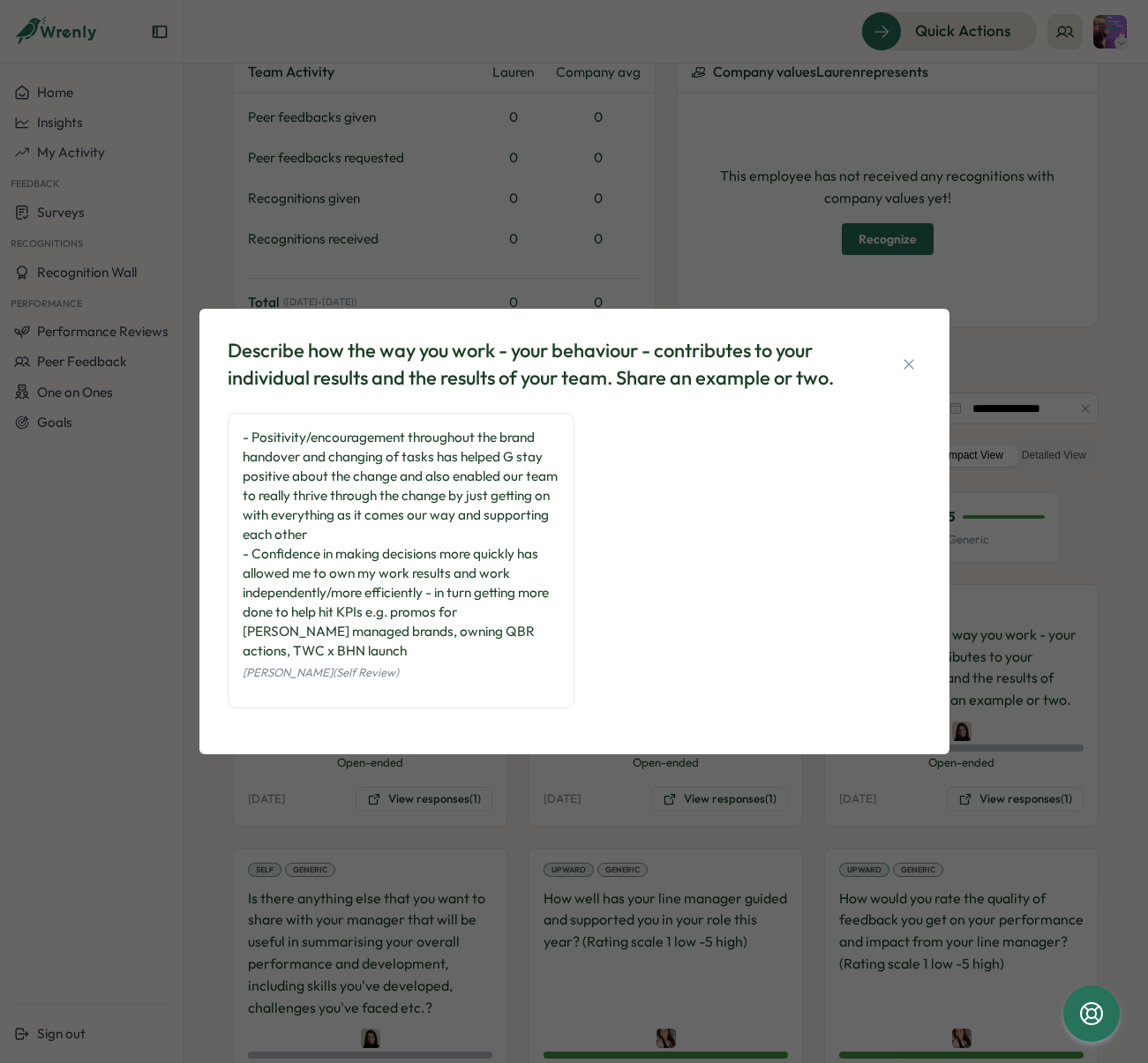
click at [676, 761] on div "Describe how the way you work - your behaviour - contributes to your individual…" at bounding box center [574, 531] width 1148 height 1063
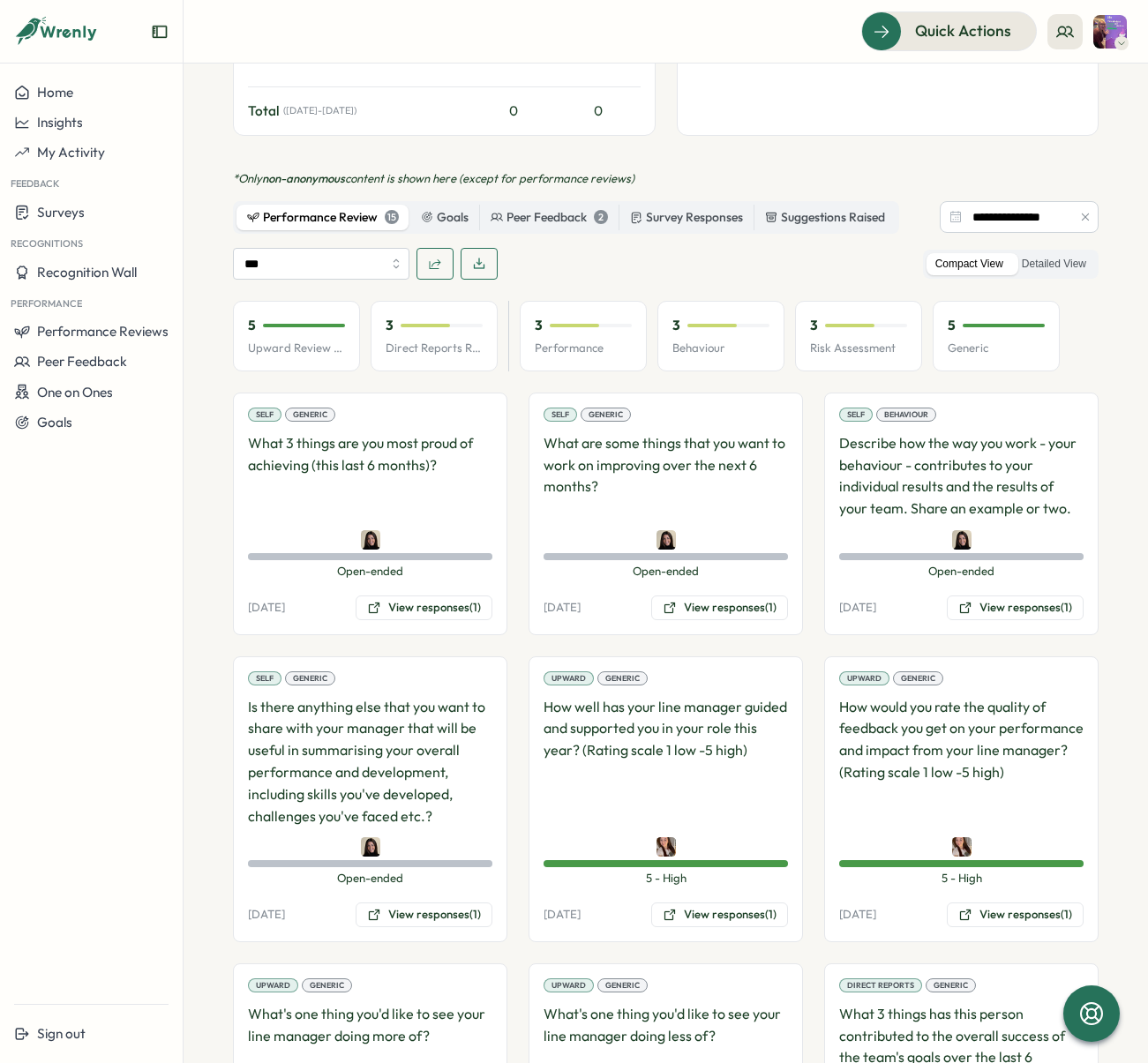
scroll to position [747, 0]
click at [442, 902] on button "View responses (1)" at bounding box center [425, 914] width 137 height 25
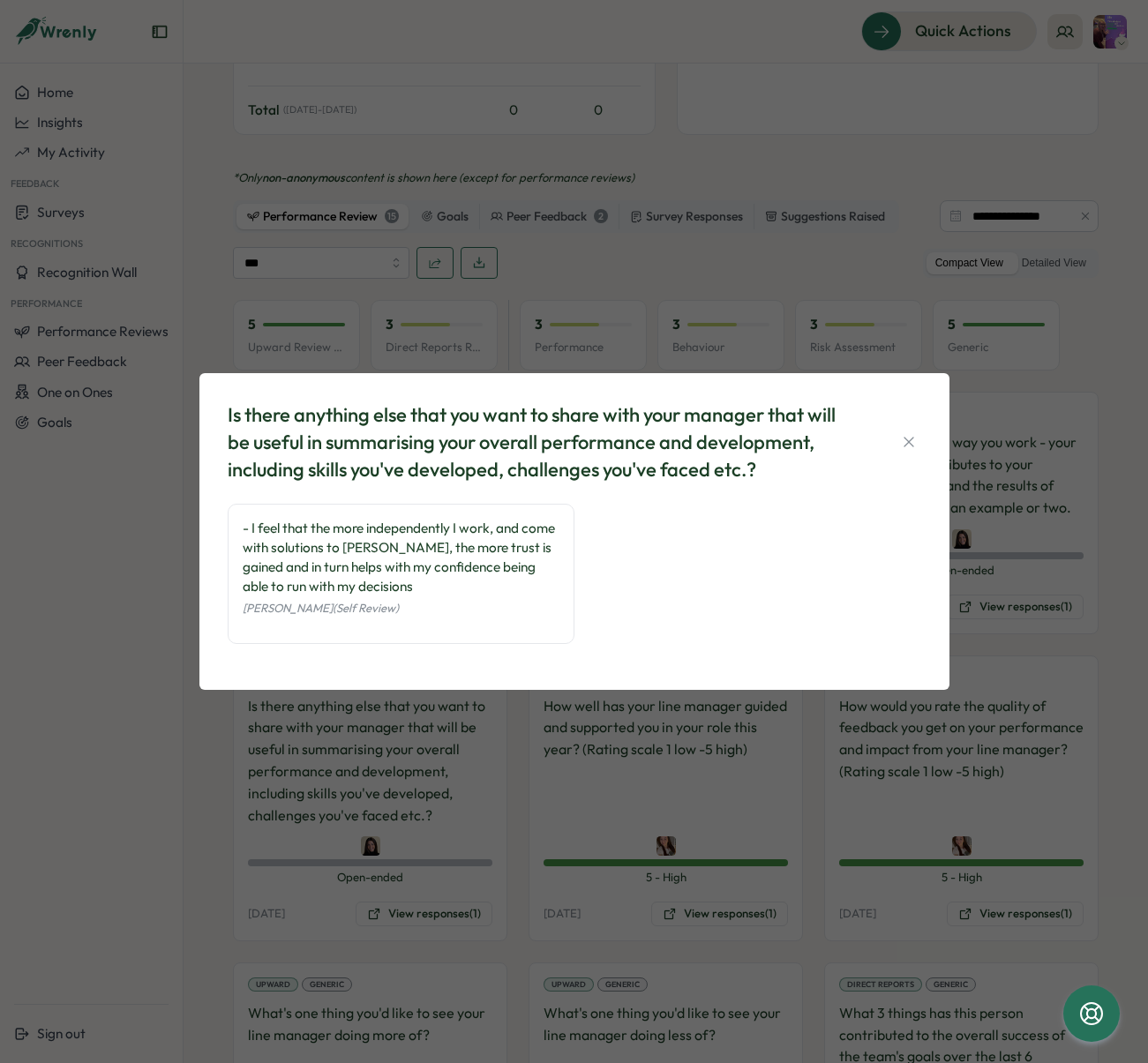
click at [532, 858] on div "Is there anything else that you want to share with your manager that will be us…" at bounding box center [574, 531] width 1148 height 1063
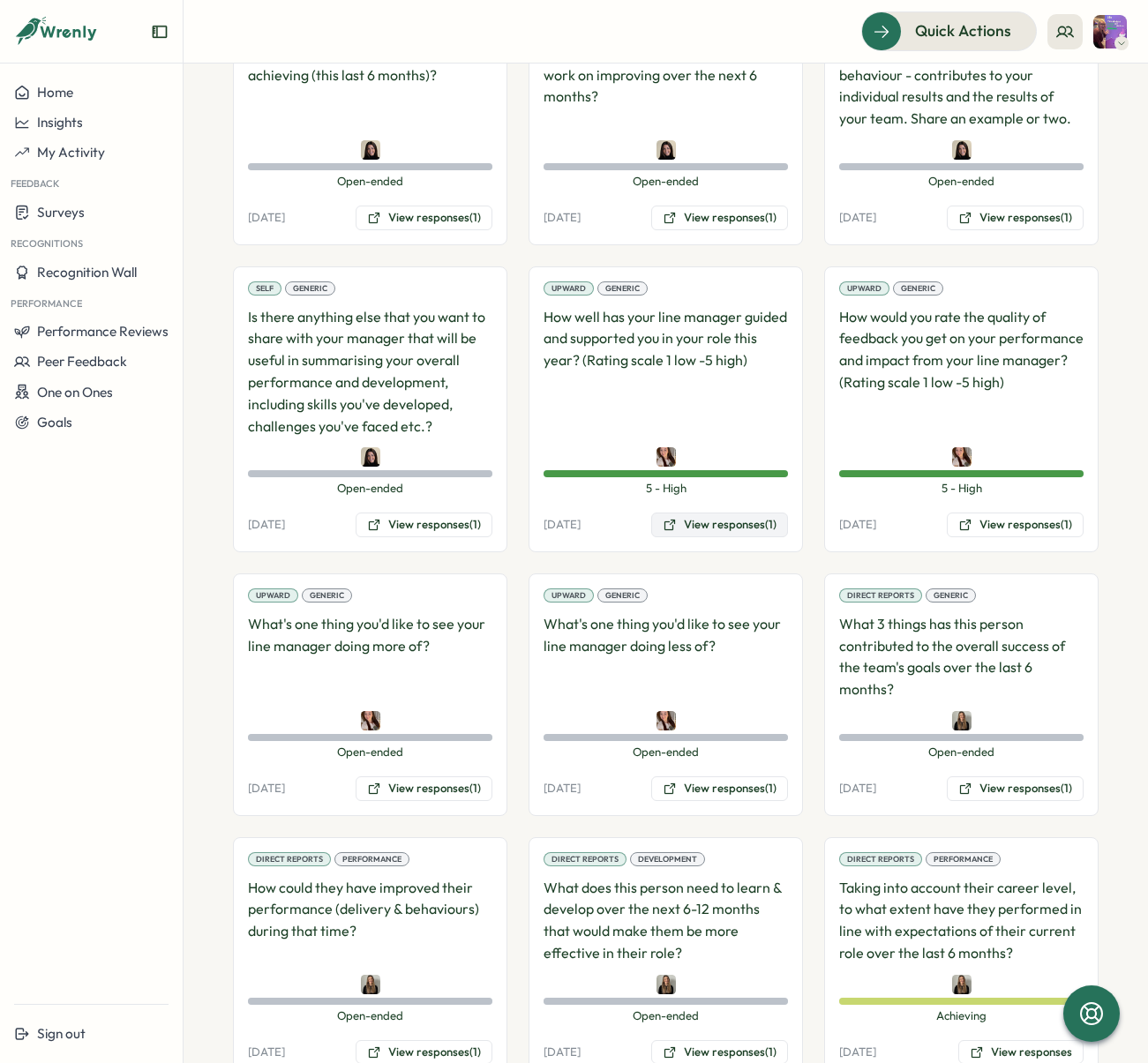
scroll to position [1139, 0]
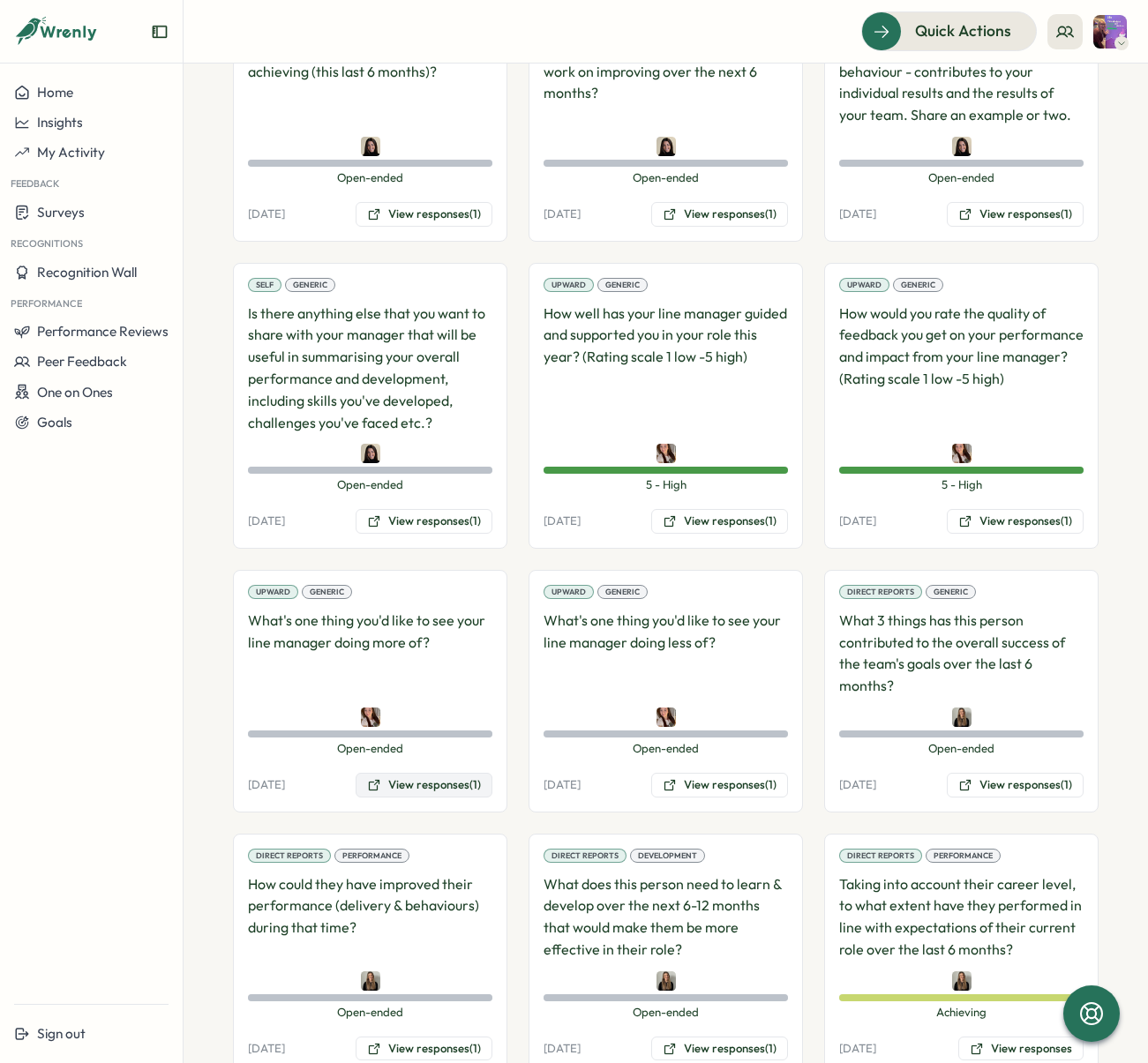
click at [434, 773] on button "View responses (1)" at bounding box center [425, 785] width 137 height 25
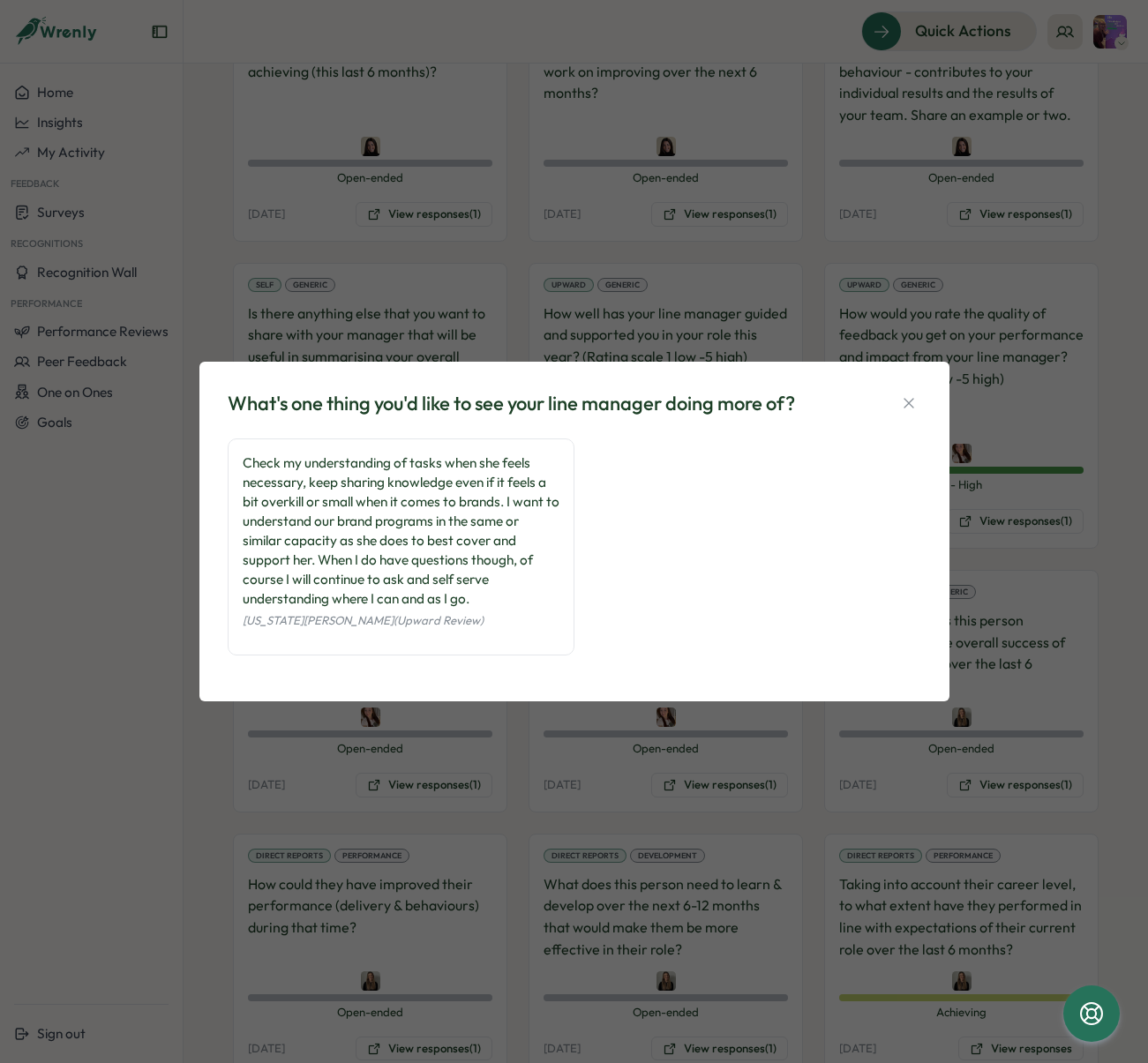
click at [486, 786] on div "What's one thing you'd like to see your line manager doing more of? Check my un…" at bounding box center [574, 531] width 1148 height 1063
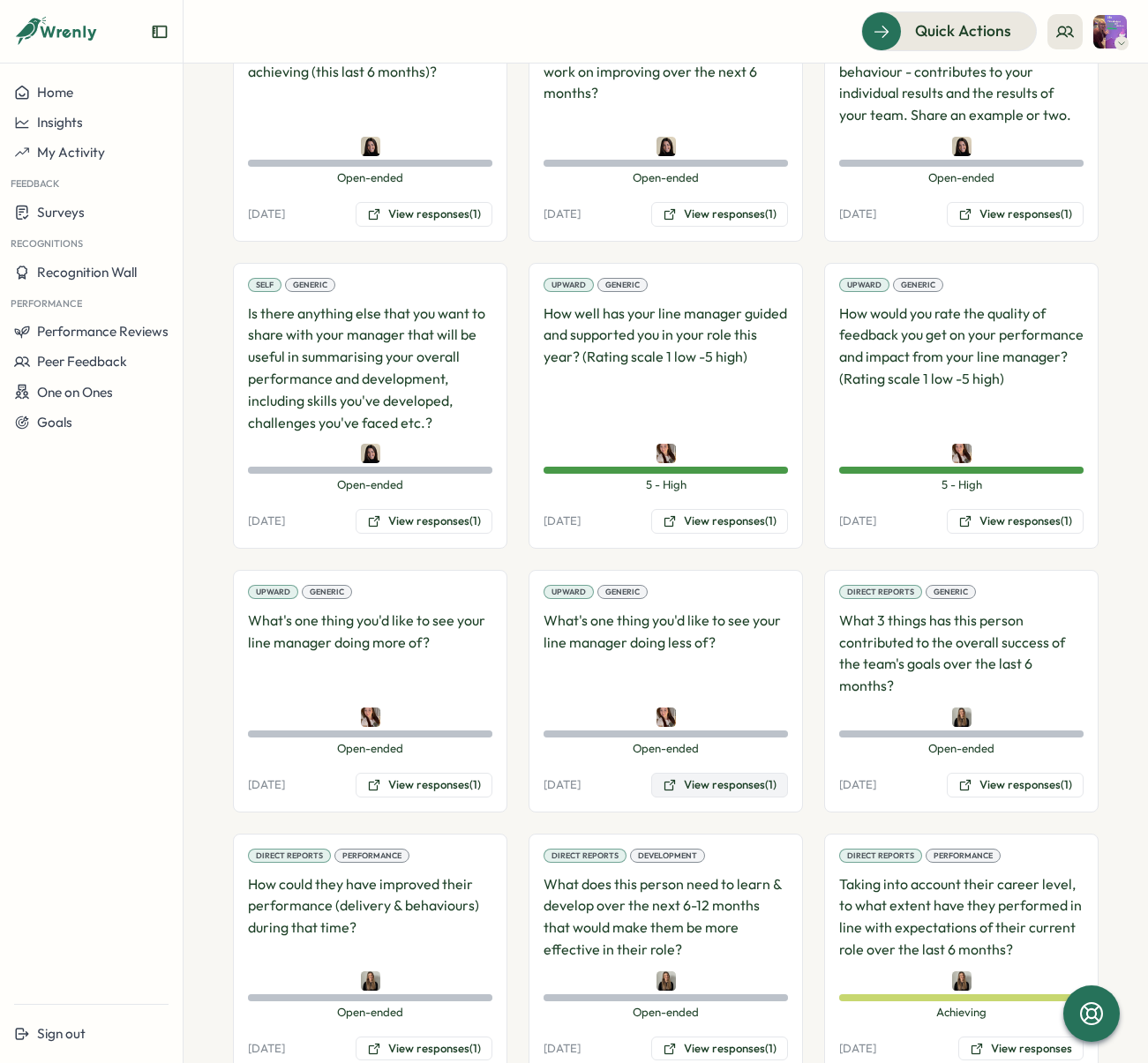
click at [705, 773] on button "View responses (1)" at bounding box center [720, 785] width 137 height 25
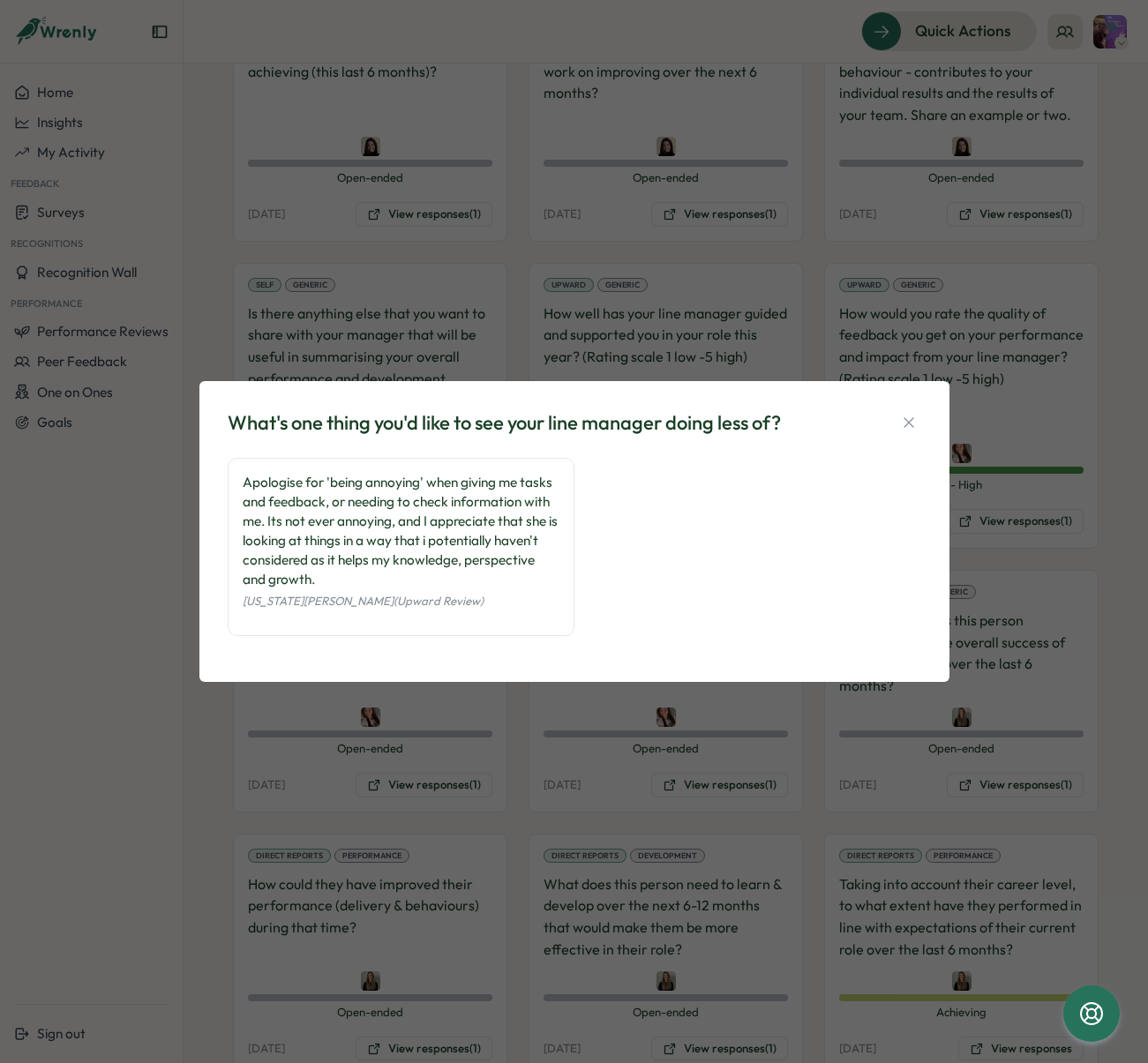
click at [511, 767] on div "What's one thing you'd like to see your line manager doing less of? Apologise f…" at bounding box center [574, 531] width 1148 height 1063
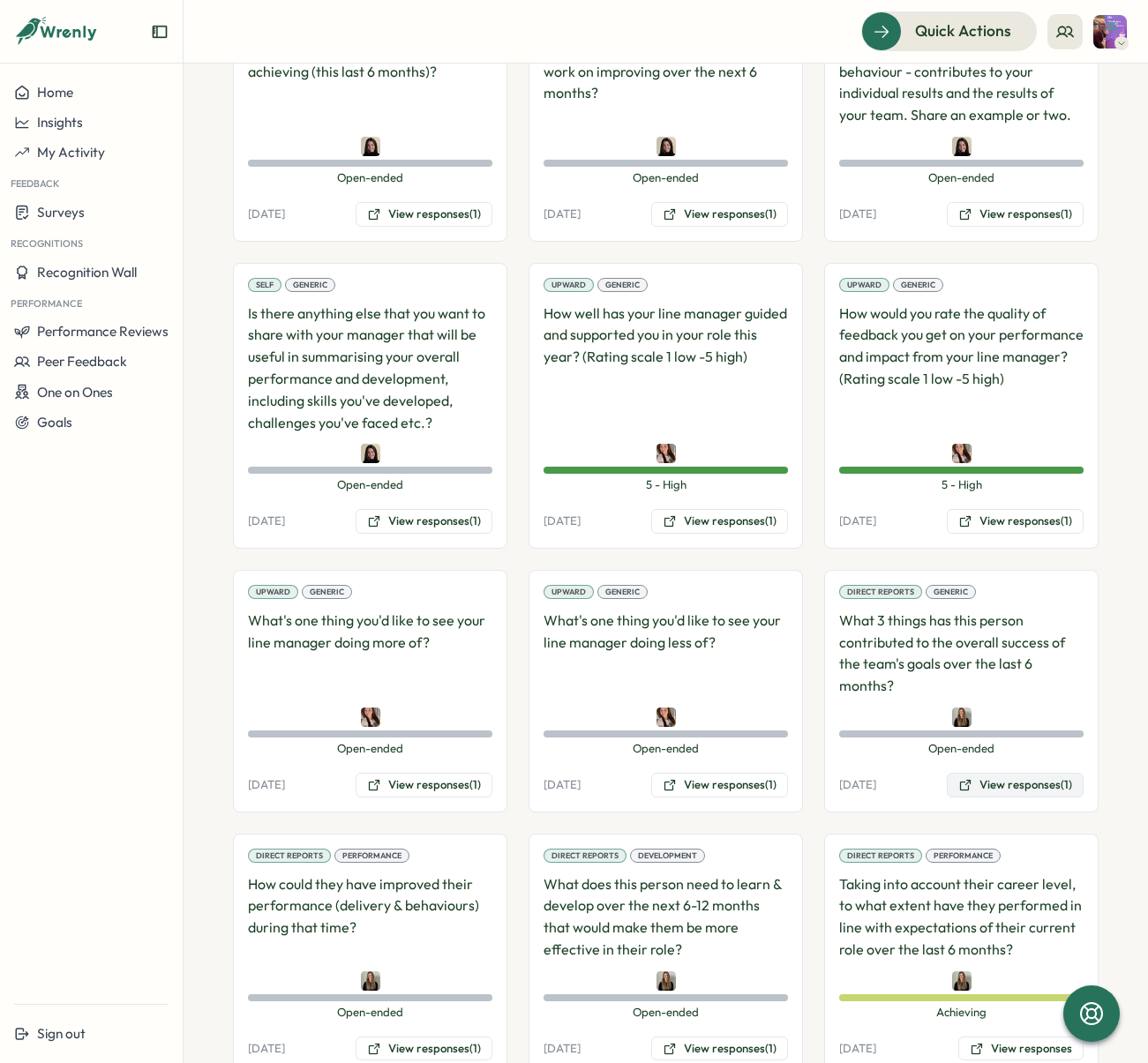
click at [968, 773] on button "View responses (1)" at bounding box center [1016, 785] width 137 height 25
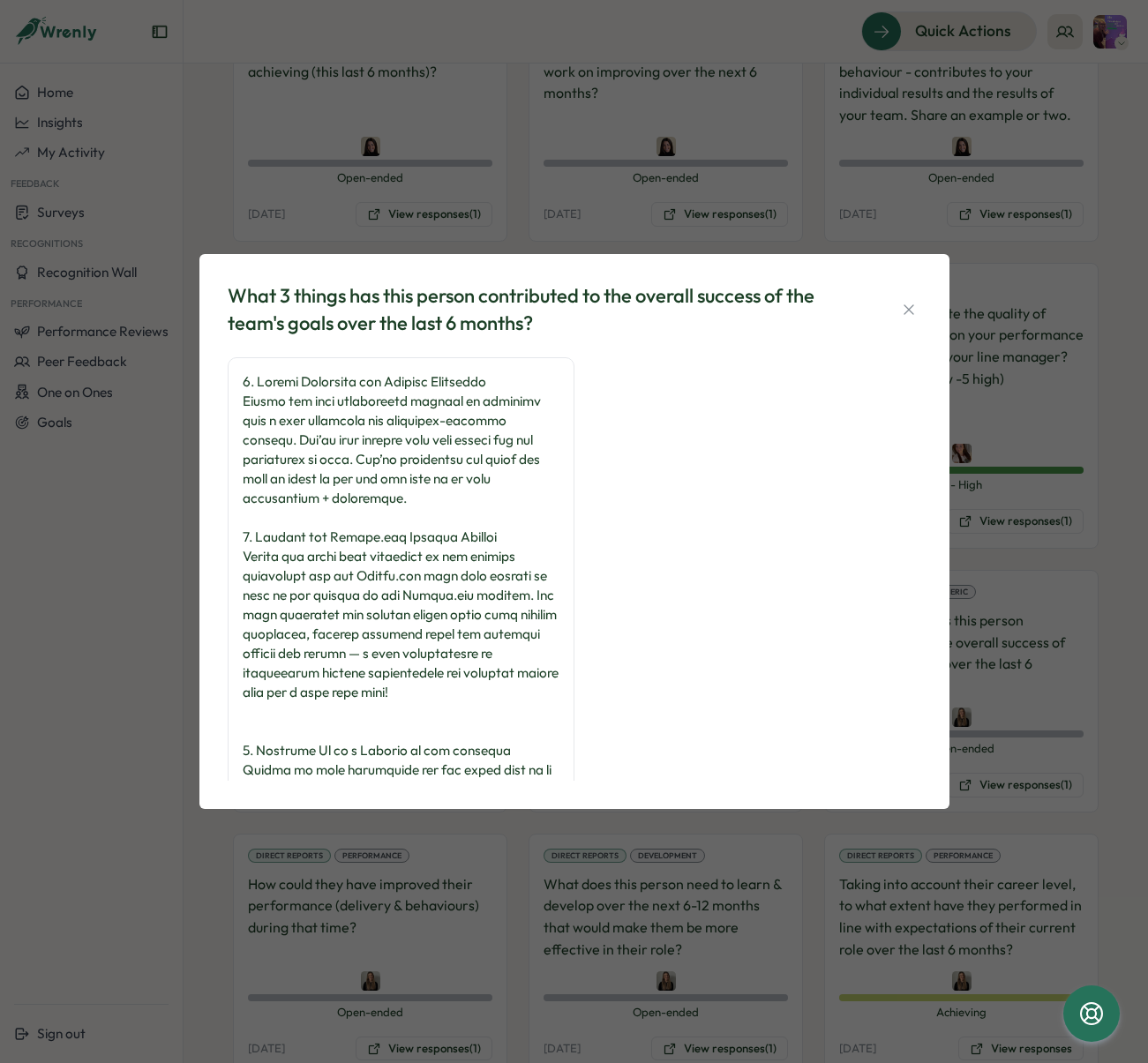
drag, startPoint x: 707, startPoint y: 918, endPoint x: 555, endPoint y: 879, distance: 156.9
click at [707, 918] on div "What 3 things has this person contributed to the overall success of the team's …" at bounding box center [574, 531] width 1148 height 1063
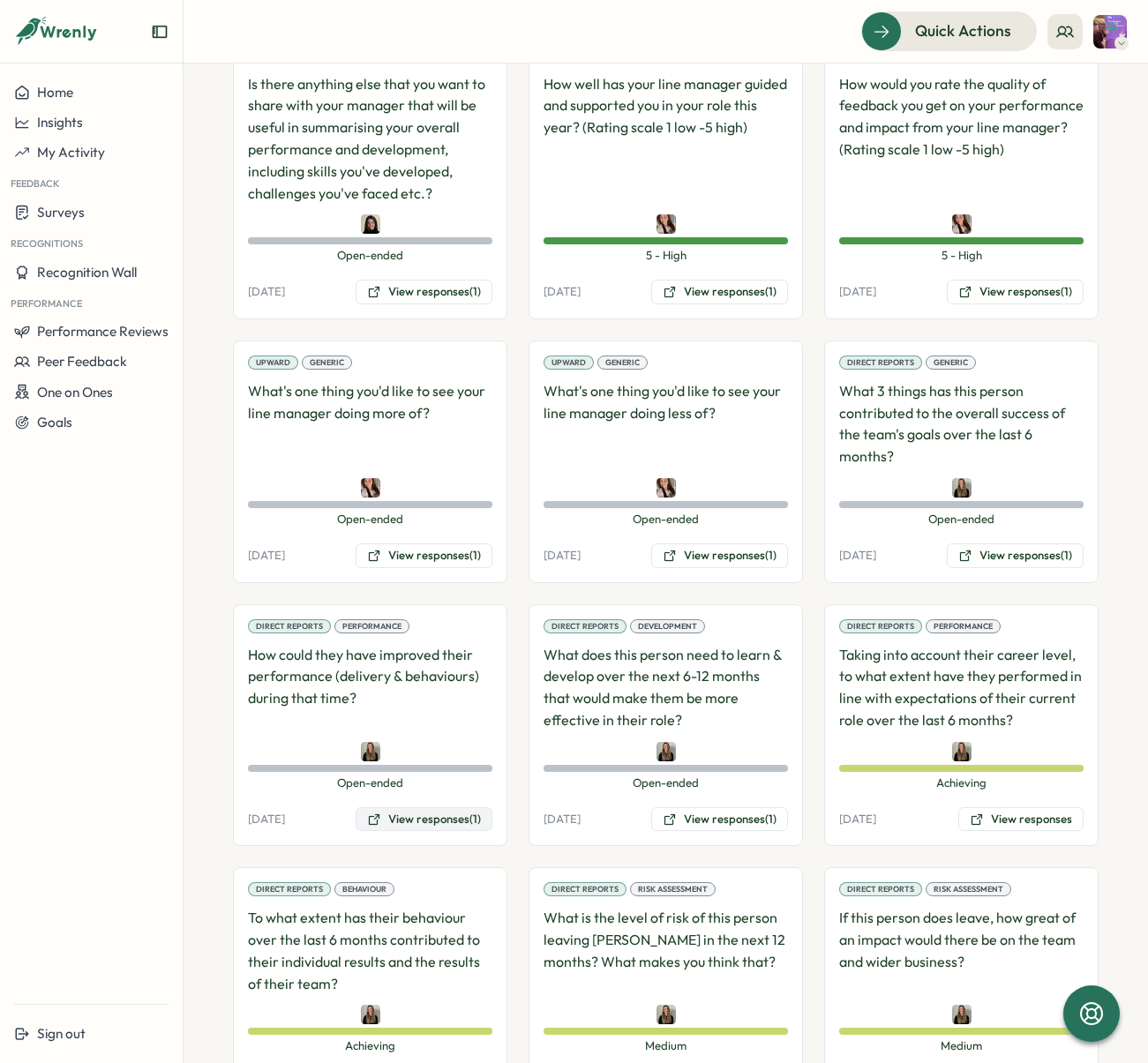
scroll to position [1410, 0]
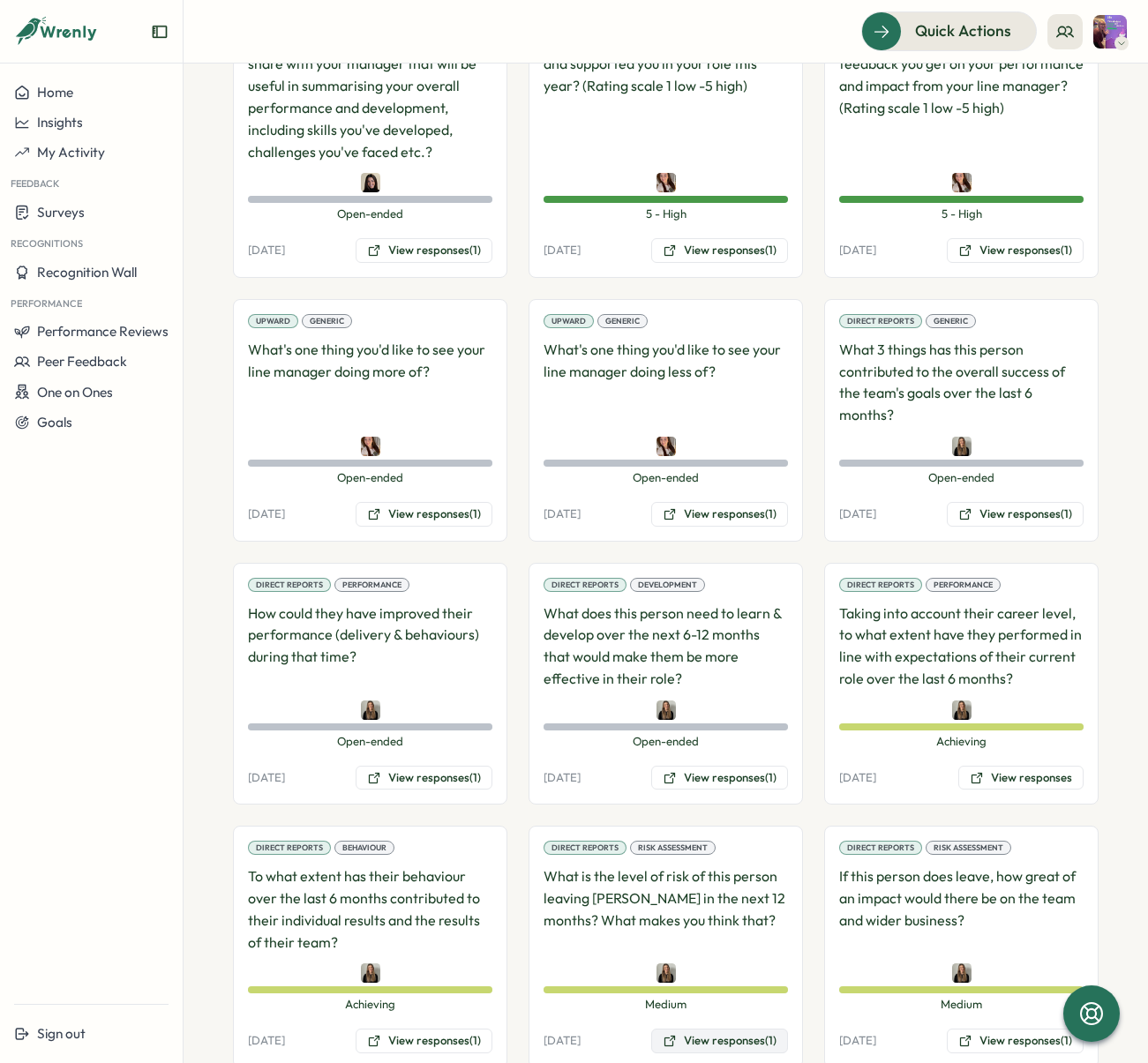
click at [754, 1028] on button "View responses (1)" at bounding box center [720, 1040] width 137 height 25
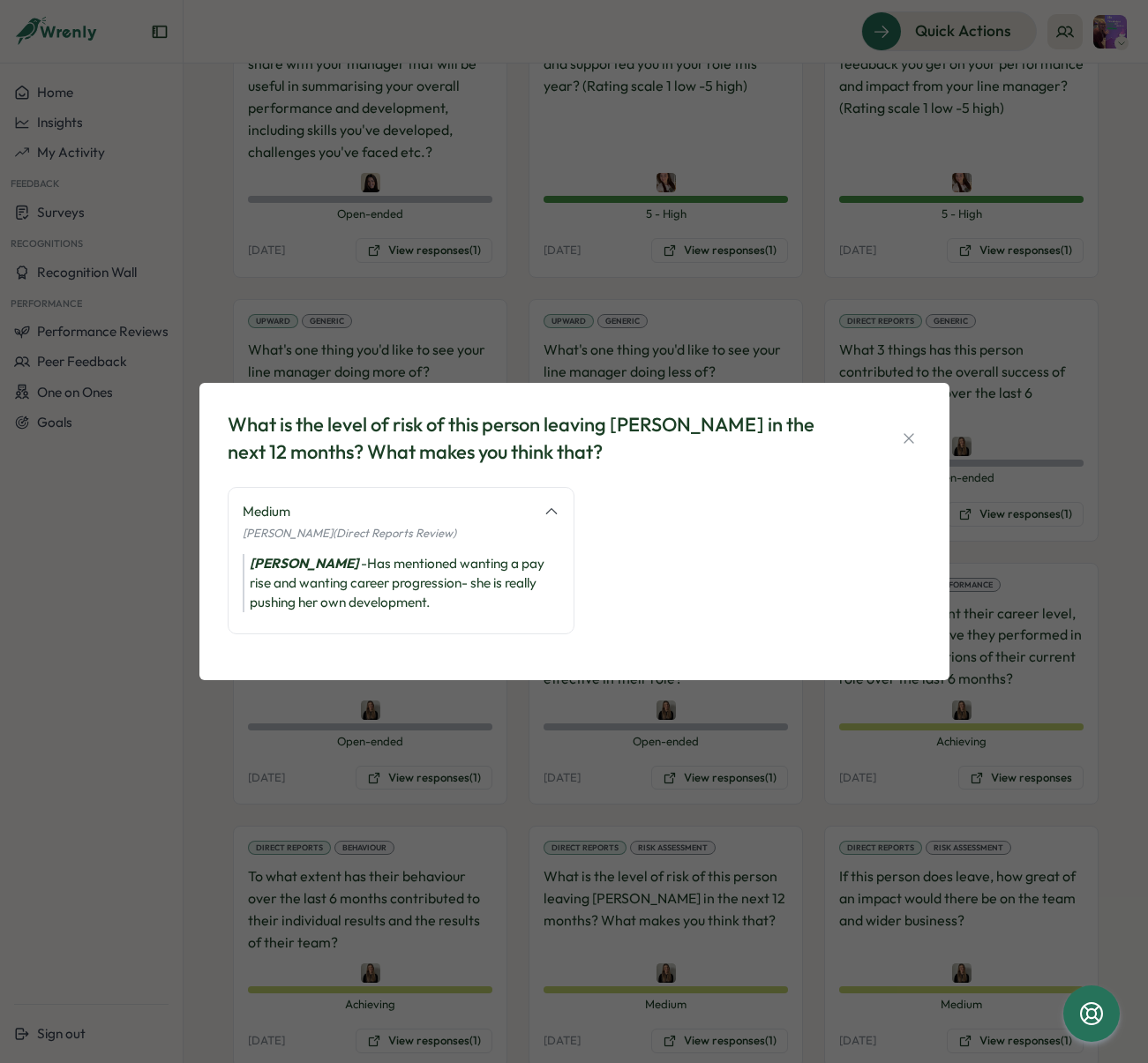
click at [769, 875] on div "What is the level of risk of this person leaving [PERSON_NAME] in the next 12 m…" at bounding box center [574, 531] width 1148 height 1063
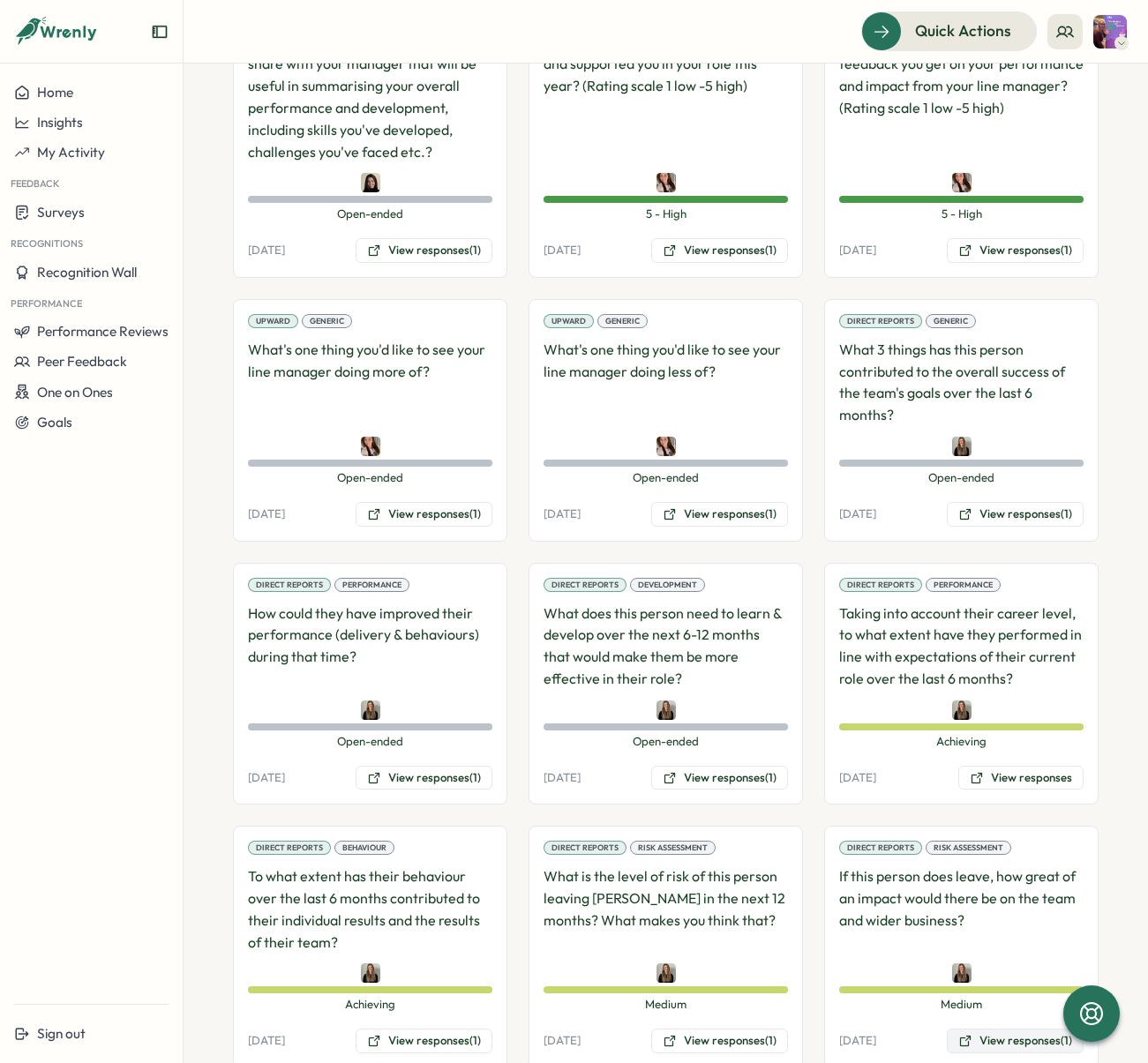
click at [974, 1028] on button "View responses (1)" at bounding box center [1016, 1040] width 137 height 25
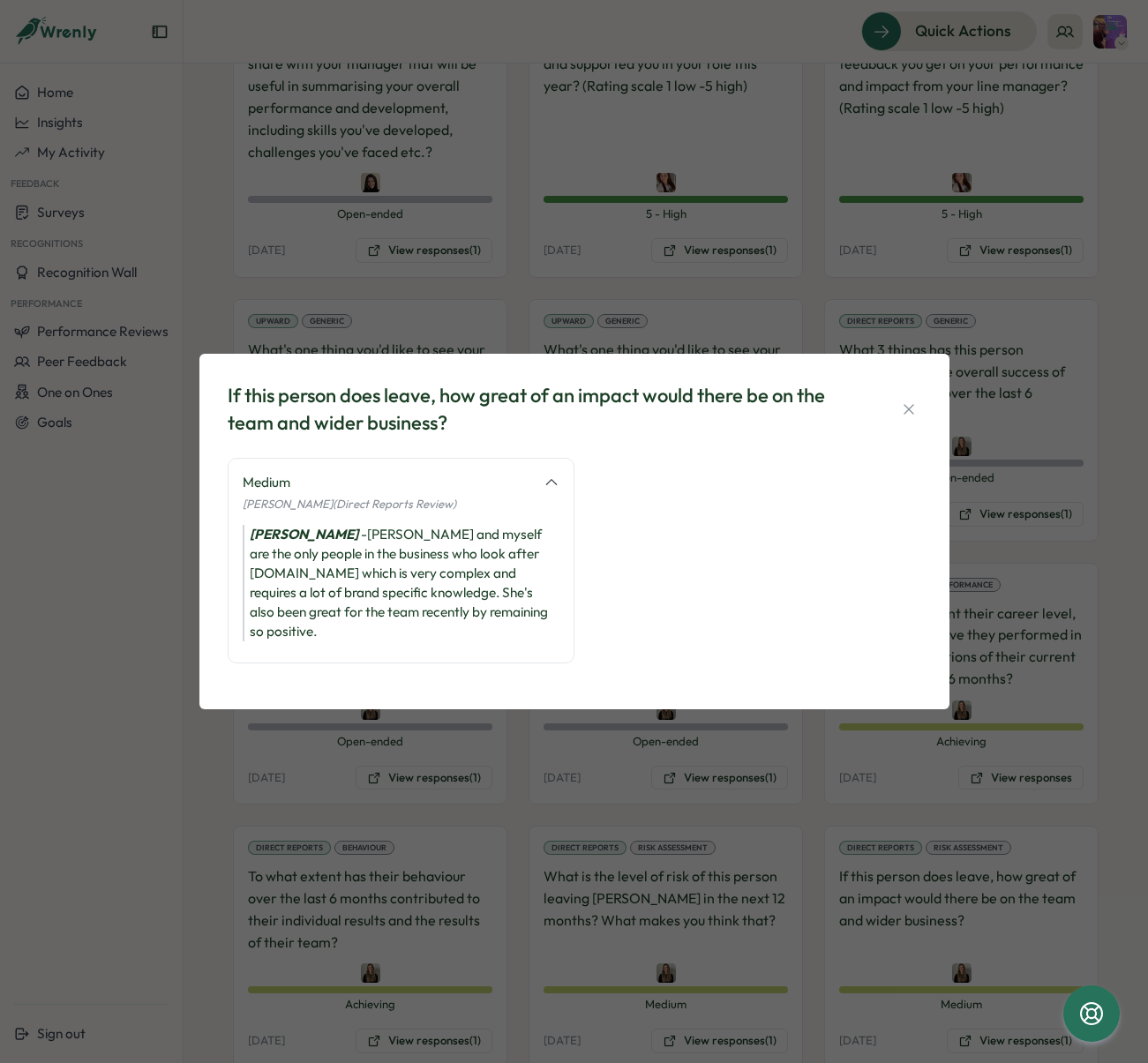
click at [750, 833] on div "If this person does leave, how great of an impact would there be on the team an…" at bounding box center [574, 531] width 1148 height 1063
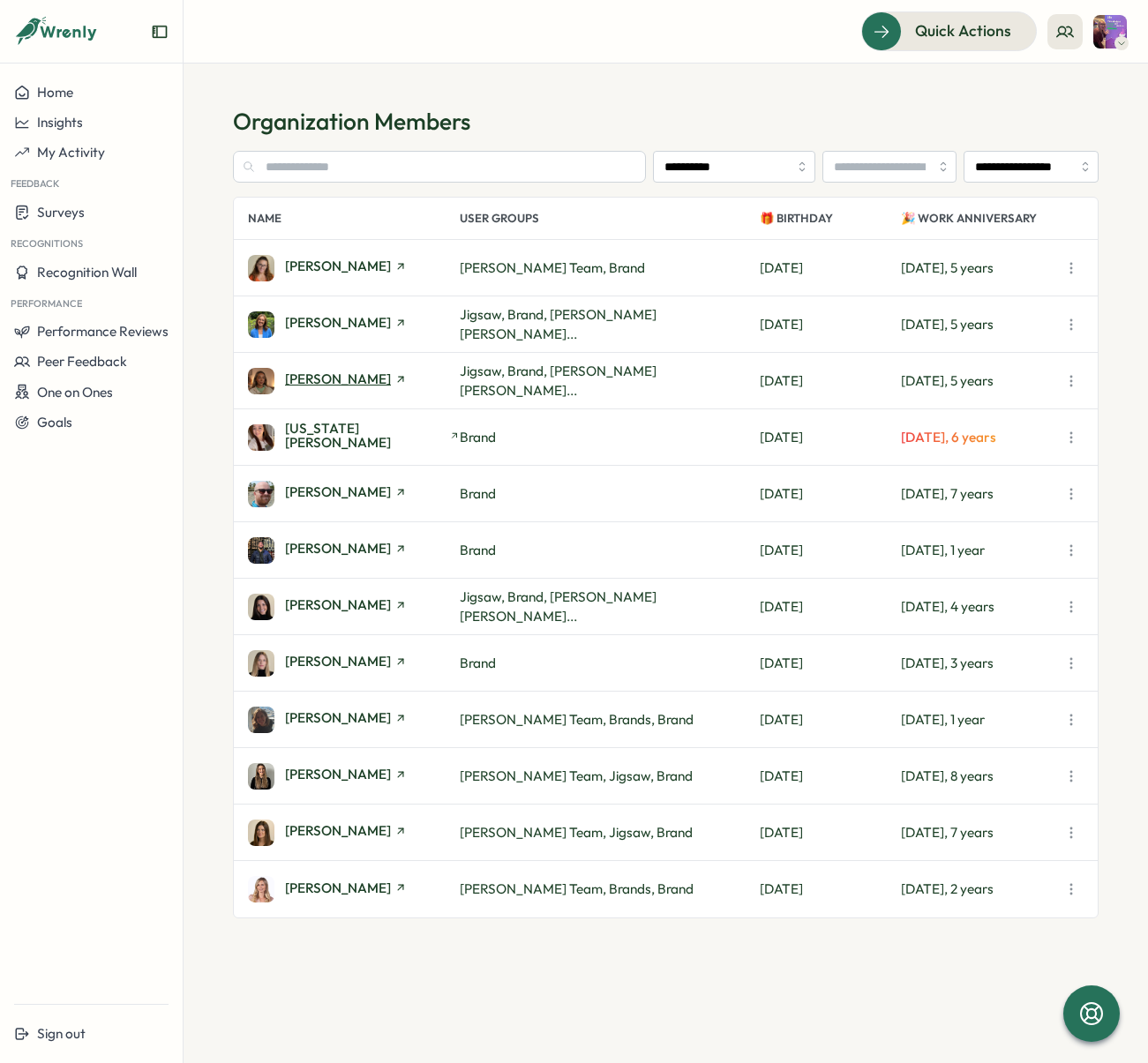
click at [356, 383] on span "[PERSON_NAME]" at bounding box center [338, 378] width 105 height 13
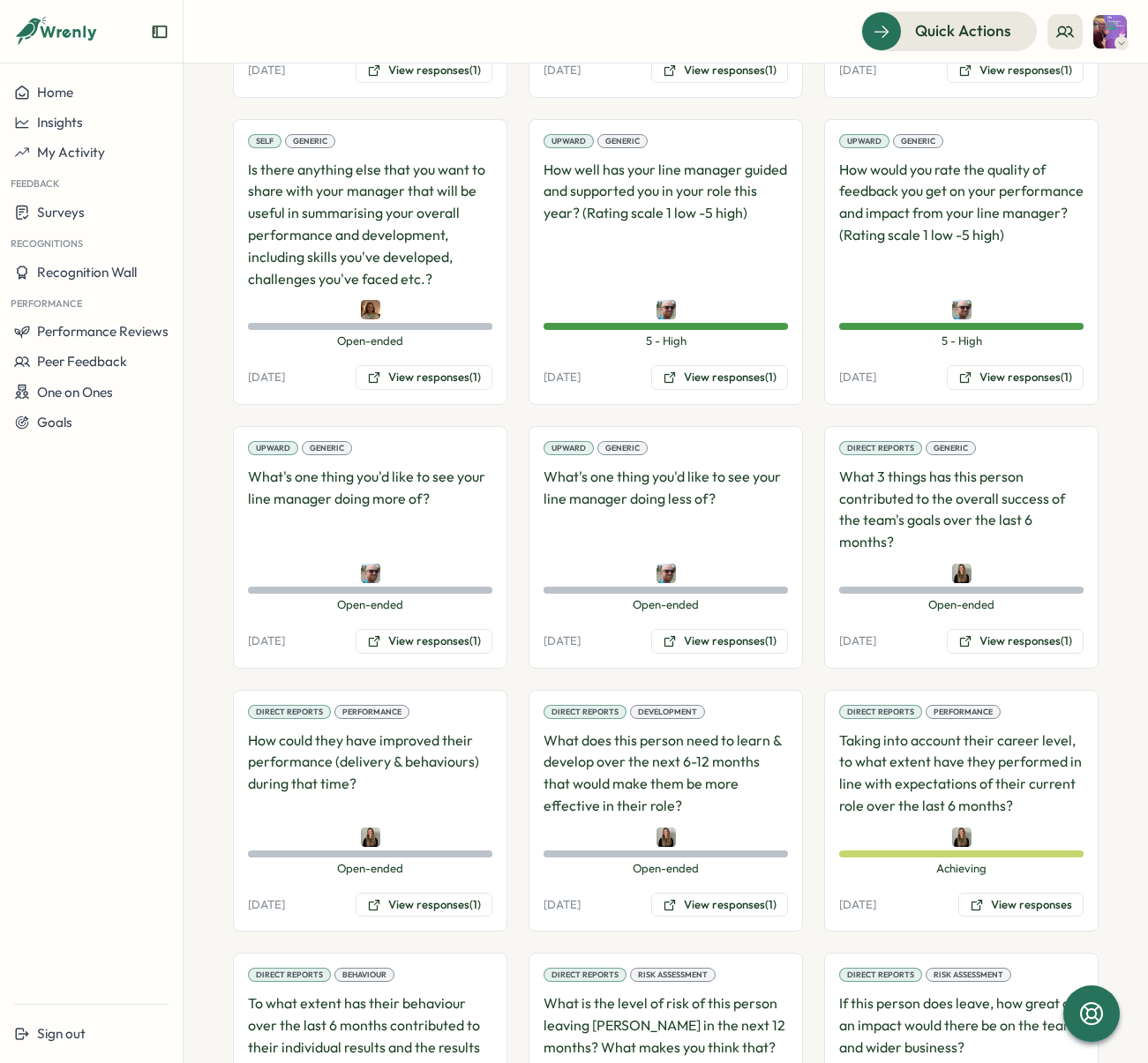
scroll to position [1410, 0]
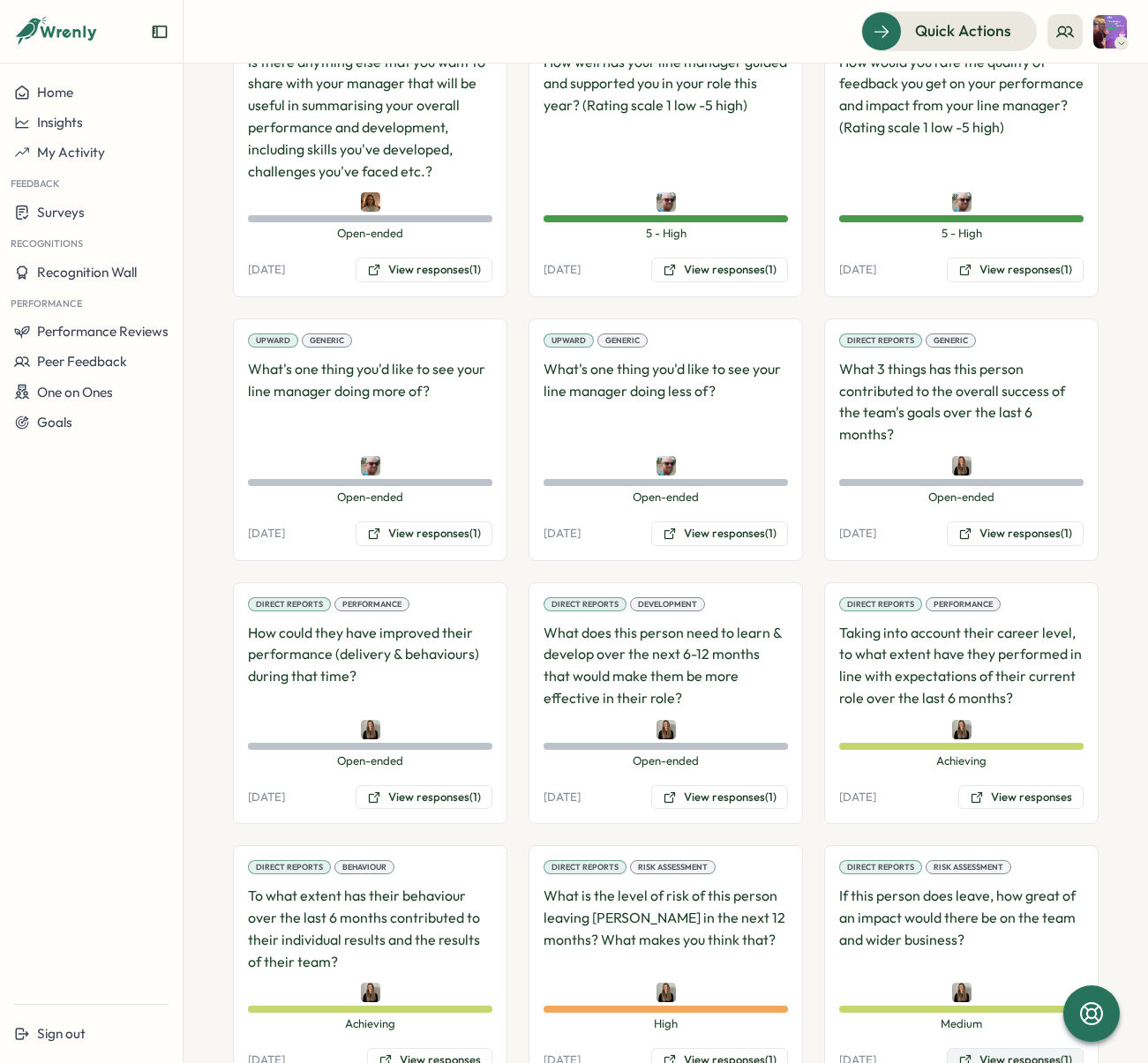
click at [1002, 1048] on button "View responses (1)" at bounding box center [1016, 1060] width 137 height 25
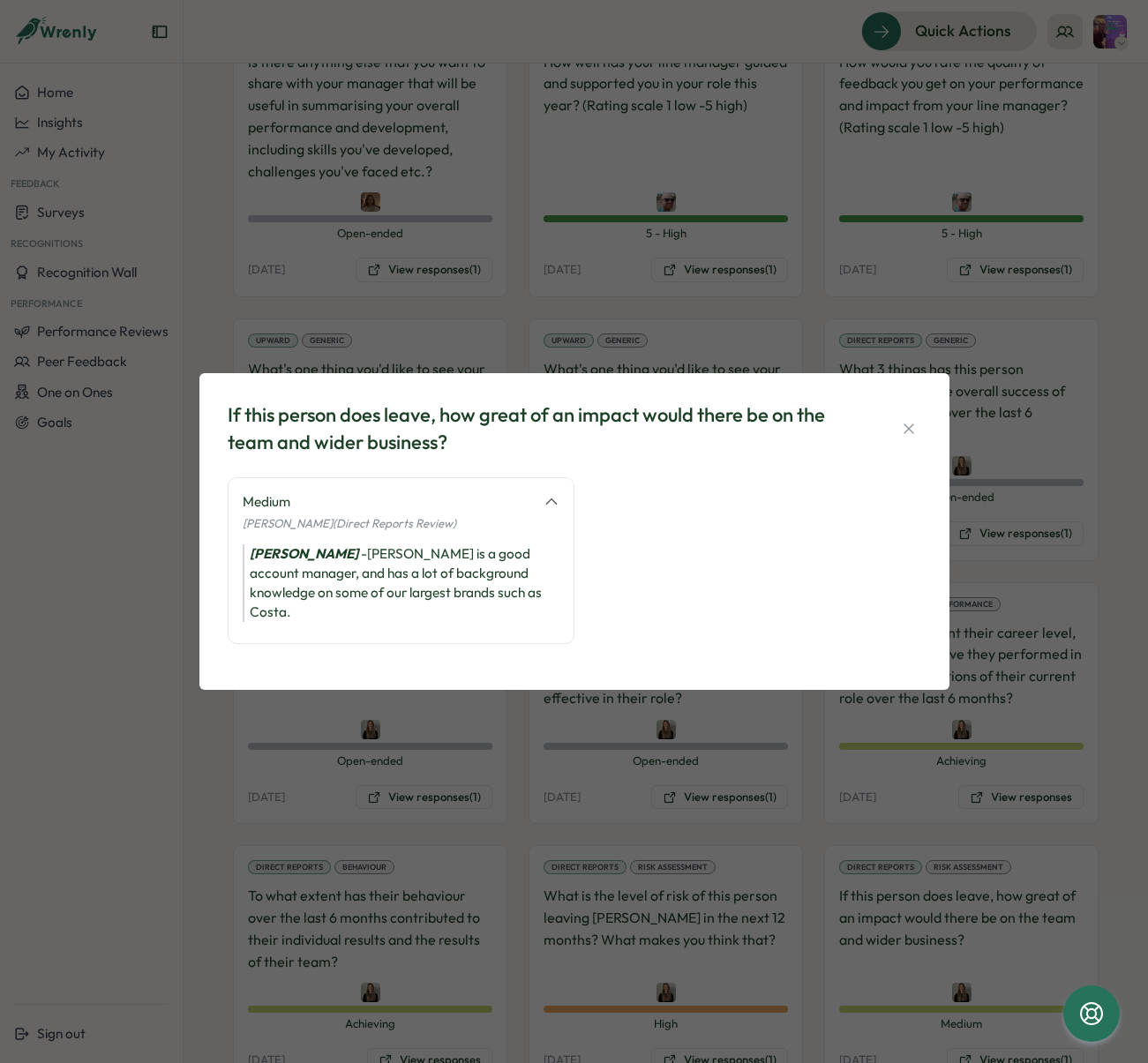
click at [823, 896] on div "If this person does leave, how great of an impact would there be on the team an…" at bounding box center [574, 531] width 1148 height 1063
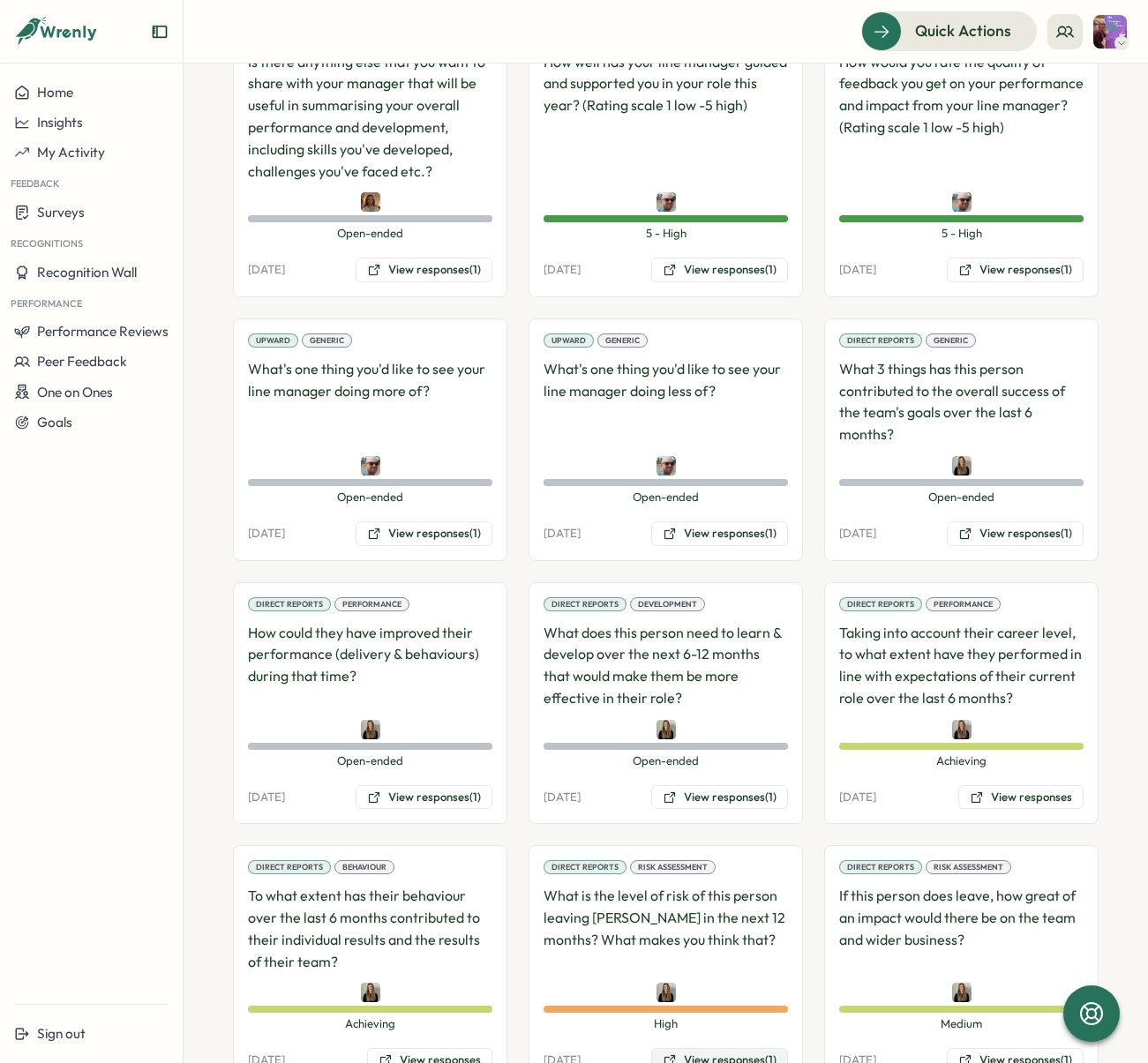
click at [726, 1048] on button "View responses (1)" at bounding box center [720, 1060] width 137 height 25
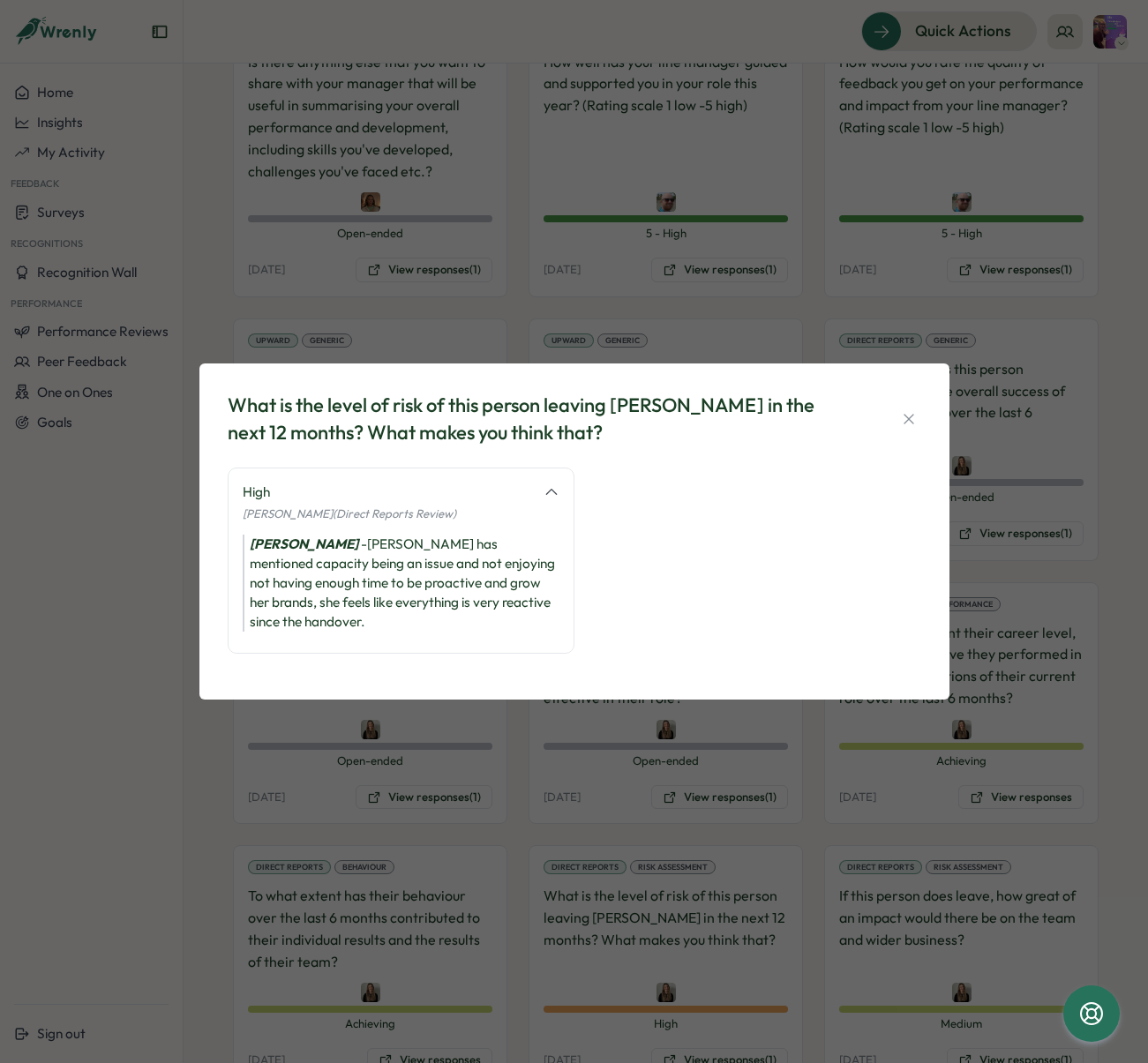
click at [757, 892] on div "What is the level of risk of this person leaving [PERSON_NAME] in the next 12 m…" at bounding box center [574, 531] width 1148 height 1063
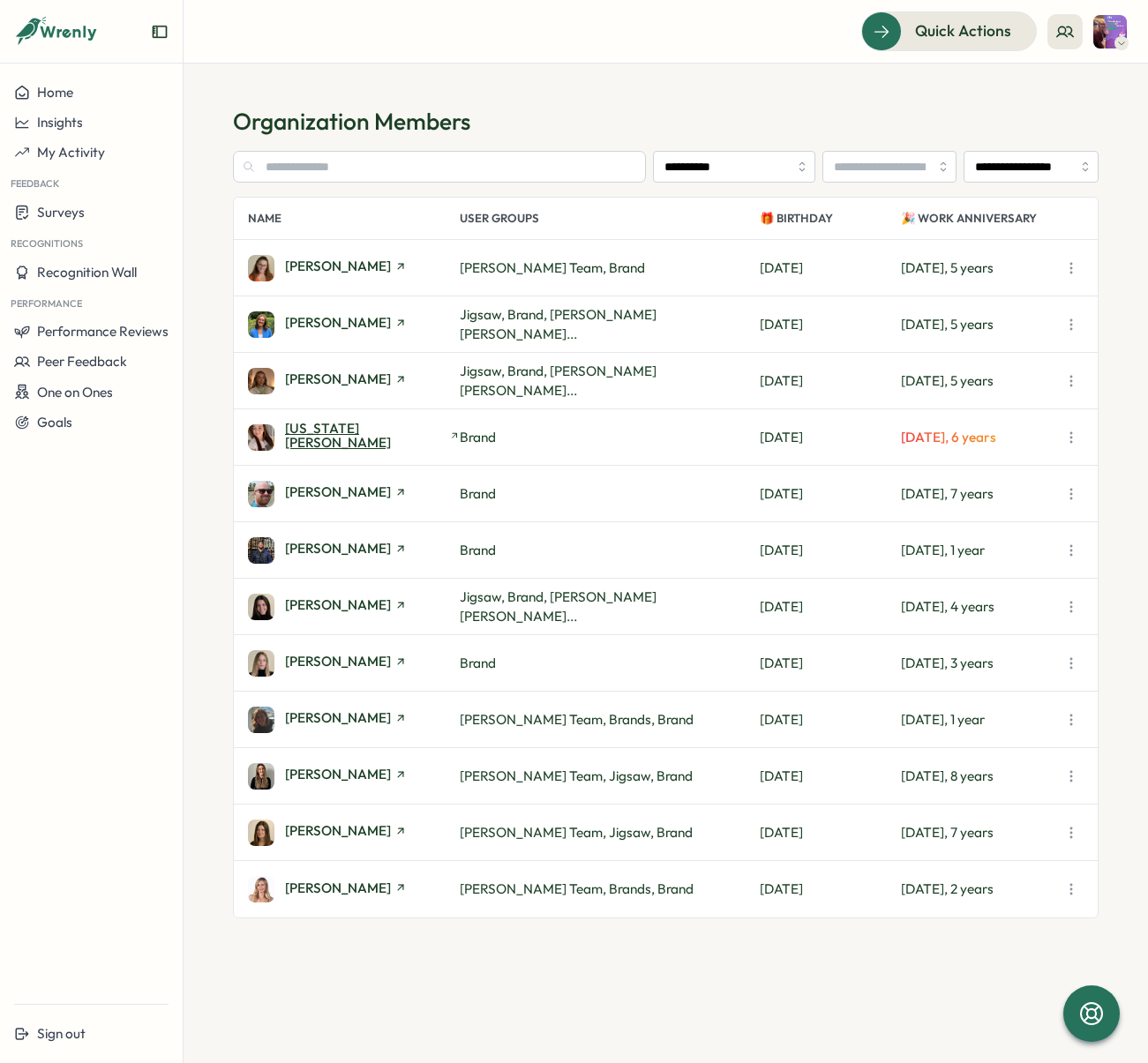
click at [341, 433] on span "[US_STATE][PERSON_NAME]" at bounding box center [365, 436] width 160 height 28
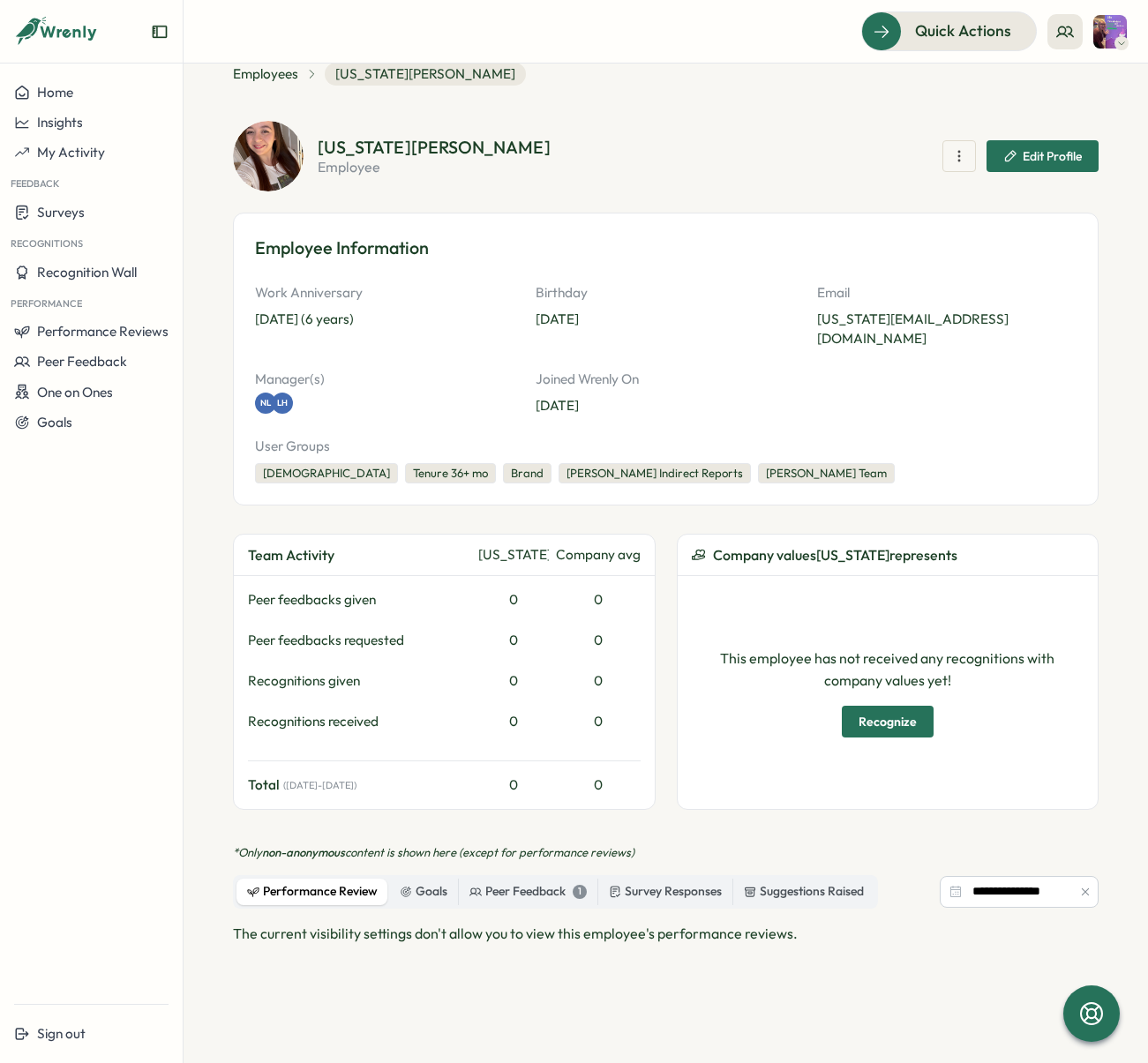
scroll to position [74, 0]
